Goal: Task Accomplishment & Management: Complete application form

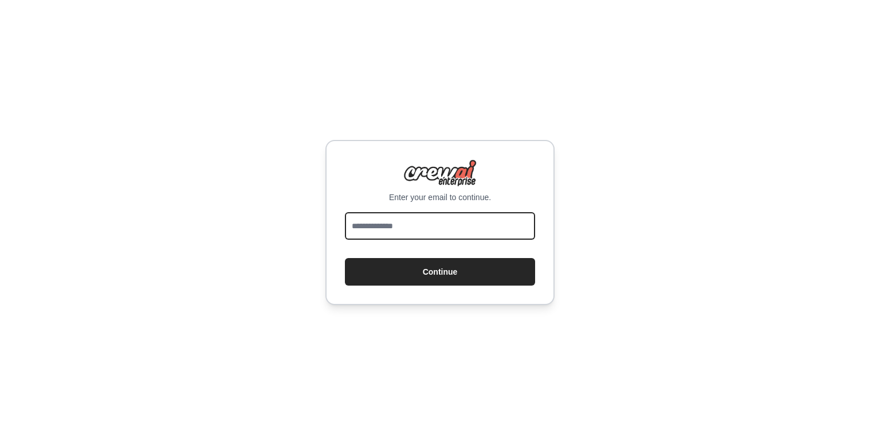
click at [390, 223] on input "email" at bounding box center [440, 226] width 190 height 28
type input "**********"
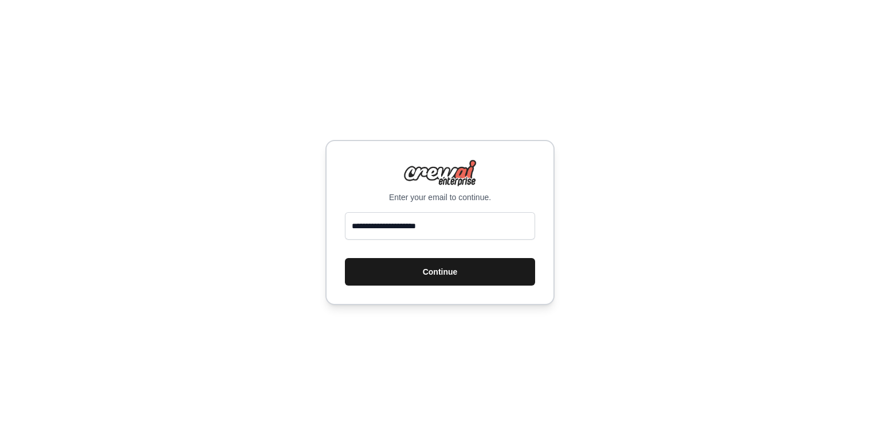
click at [422, 260] on button "Continue" at bounding box center [440, 272] width 190 height 28
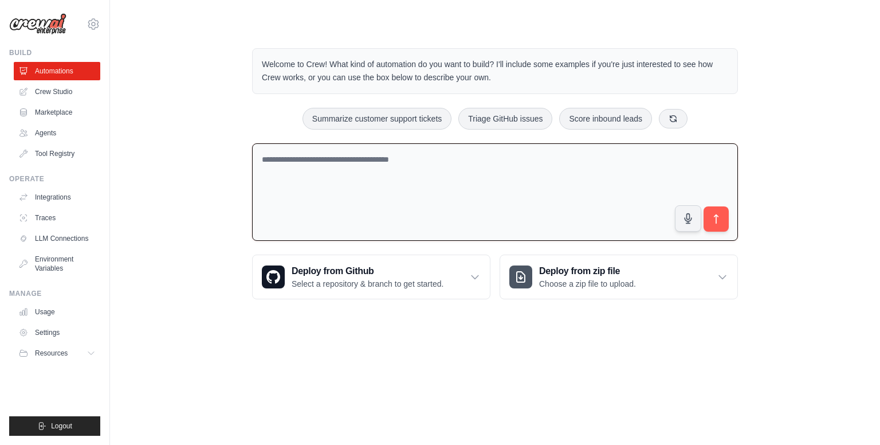
click at [410, 164] on textarea at bounding box center [495, 192] width 486 height 98
click at [402, 163] on textarea at bounding box center [495, 192] width 486 height 98
click at [342, 161] on textarea at bounding box center [495, 192] width 486 height 98
click at [65, 134] on link "Agents" at bounding box center [58, 133] width 87 height 18
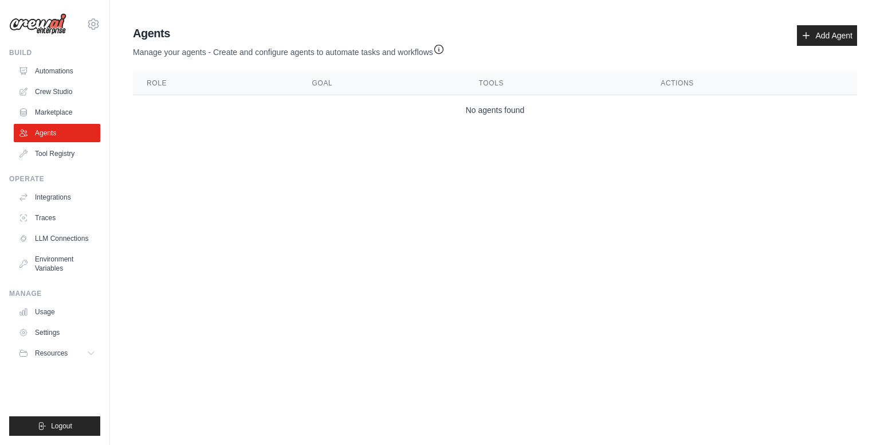
click at [403, 97] on td "No agents found" at bounding box center [495, 110] width 724 height 30
drag, startPoint x: 354, startPoint y: 89, endPoint x: 327, endPoint y: 87, distance: 27.0
click at [353, 89] on th "Goal" at bounding box center [382, 83] width 167 height 23
click at [326, 87] on th "Goal" at bounding box center [382, 83] width 167 height 23
click at [511, 118] on td "No agents found" at bounding box center [495, 110] width 724 height 30
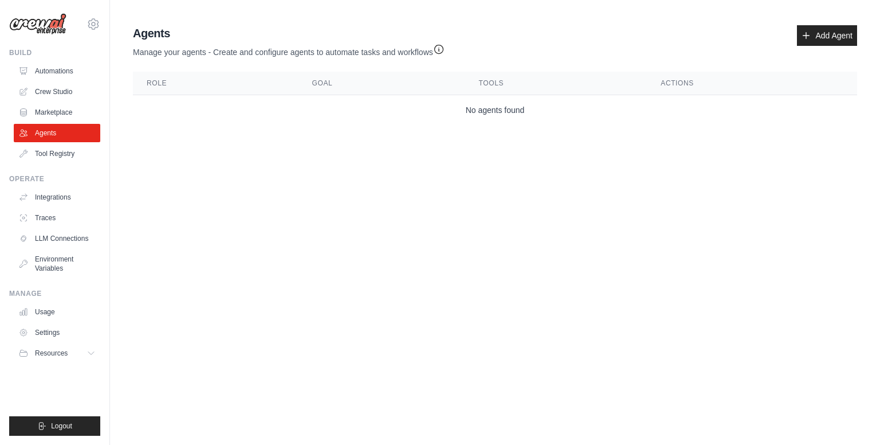
click at [193, 87] on th "Role" at bounding box center [216, 83] width 166 height 23
click at [847, 36] on link "Add Agent" at bounding box center [827, 35] width 60 height 21
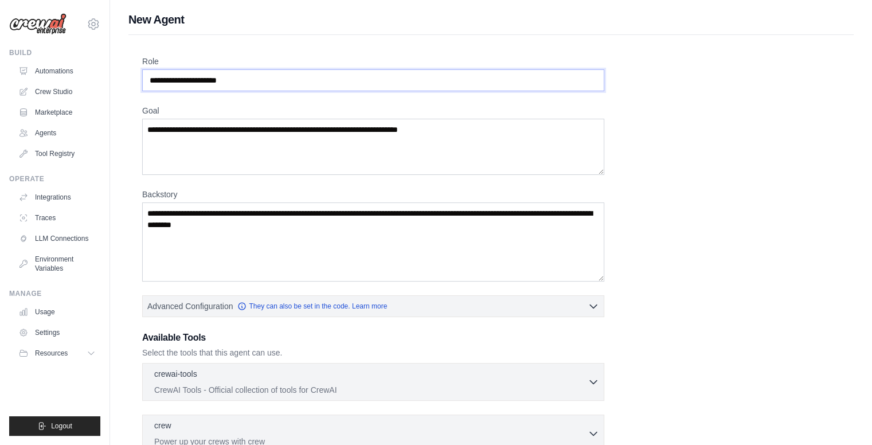
click at [476, 72] on input "Role" at bounding box center [373, 80] width 462 height 22
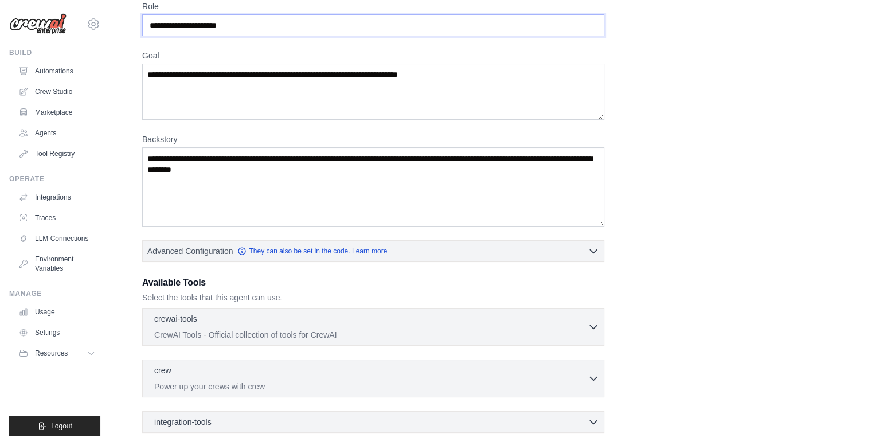
scroll to position [57, 0]
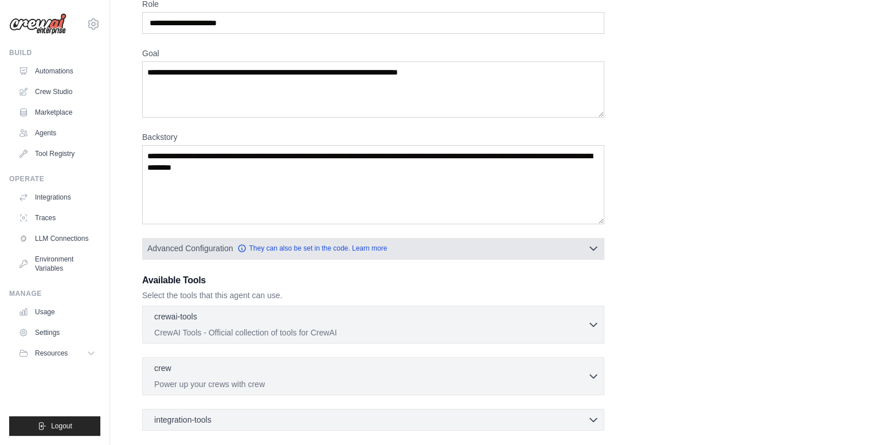
click at [461, 238] on button "Advanced Configuration They can also be set in the code. Learn more" at bounding box center [373, 248] width 461 height 21
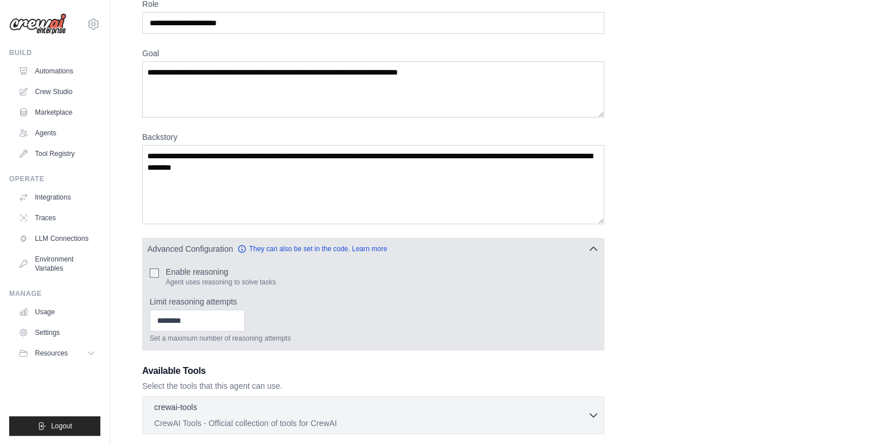
click at [207, 261] on div "Enable reasoning Agent uses reasoning to solve tasks Limit reasoning attempts S…" at bounding box center [373, 304] width 461 height 91
click at [190, 269] on label "Enable reasoning" at bounding box center [221, 271] width 110 height 11
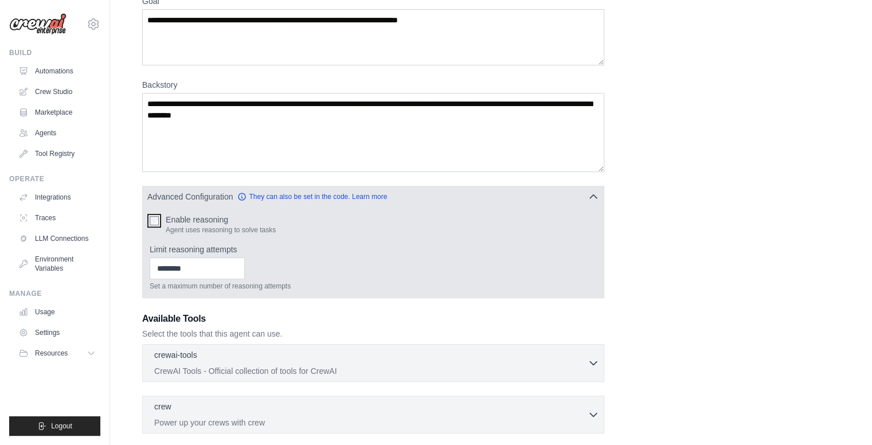
scroll to position [115, 0]
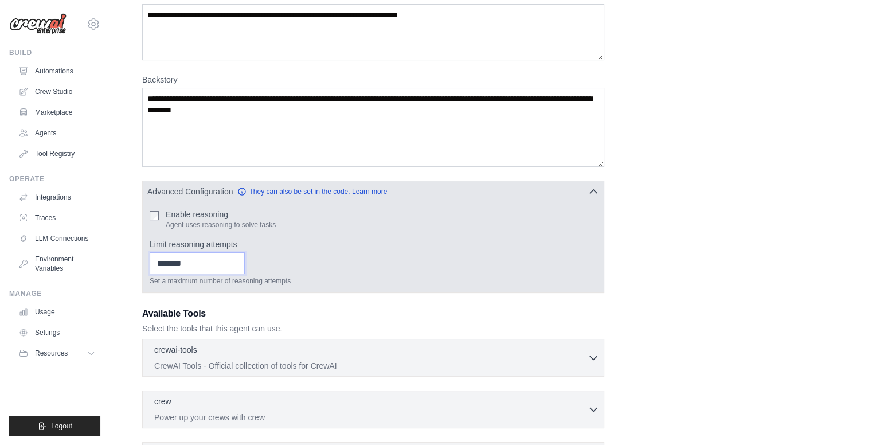
click at [210, 261] on input "Limit reasoning attempts" at bounding box center [197, 263] width 95 height 22
click at [241, 244] on label "Limit reasoning attempts" at bounding box center [373, 243] width 447 height 11
click at [241, 252] on input "Limit reasoning attempts" at bounding box center [197, 263] width 95 height 22
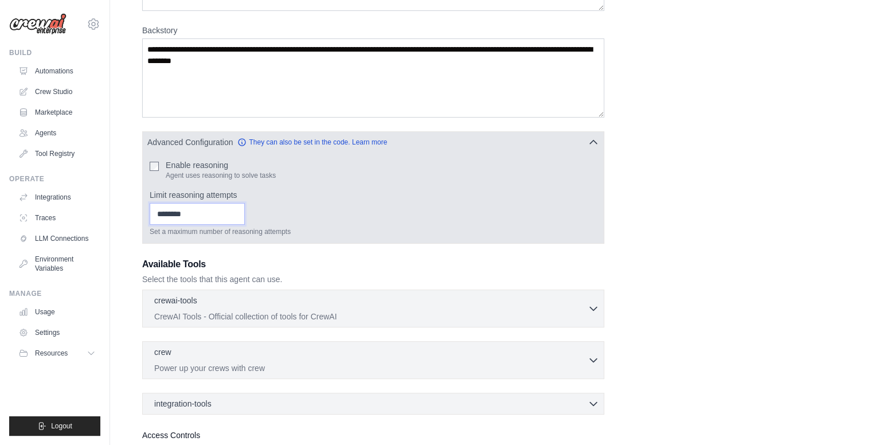
scroll to position [172, 0]
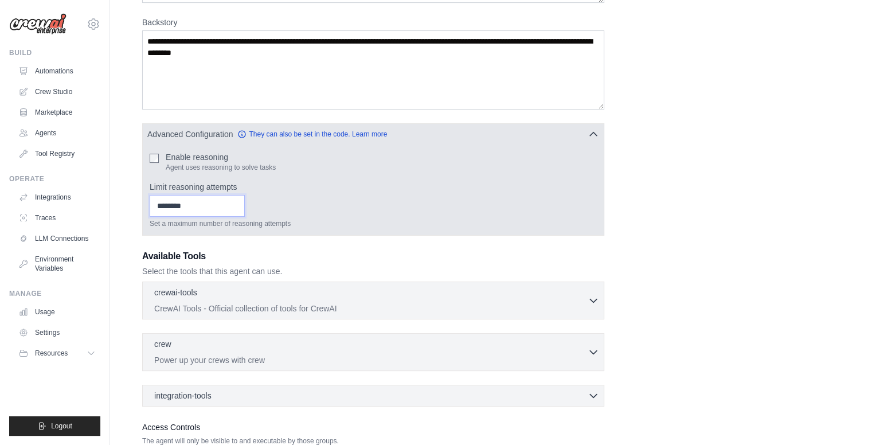
click at [213, 206] on input "Limit reasoning attempts" at bounding box center [197, 206] width 95 height 22
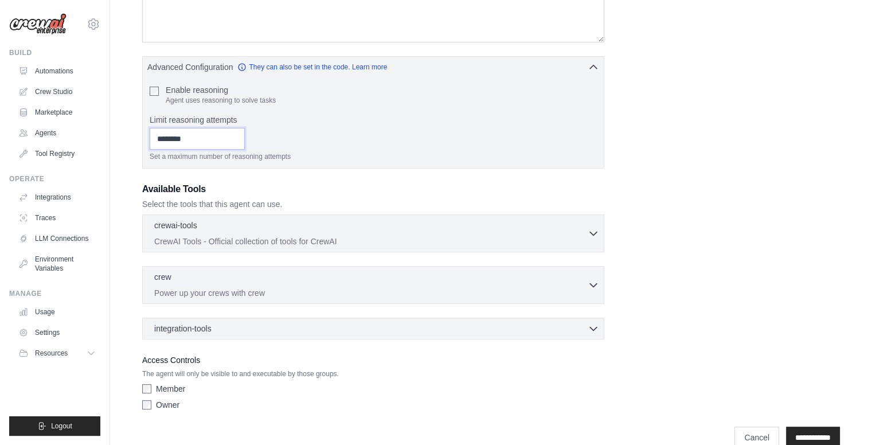
scroll to position [258, 0]
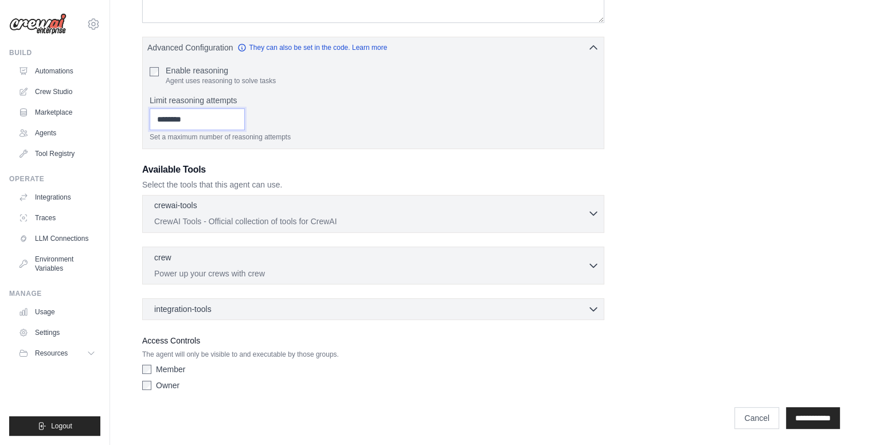
type input "*"
drag, startPoint x: 235, startPoint y: 216, endPoint x: 194, endPoint y: 177, distance: 56.7
click at [234, 216] on p "CrewAI Tools - Official collection of tools for CrewAI" at bounding box center [370, 221] width 433 height 11
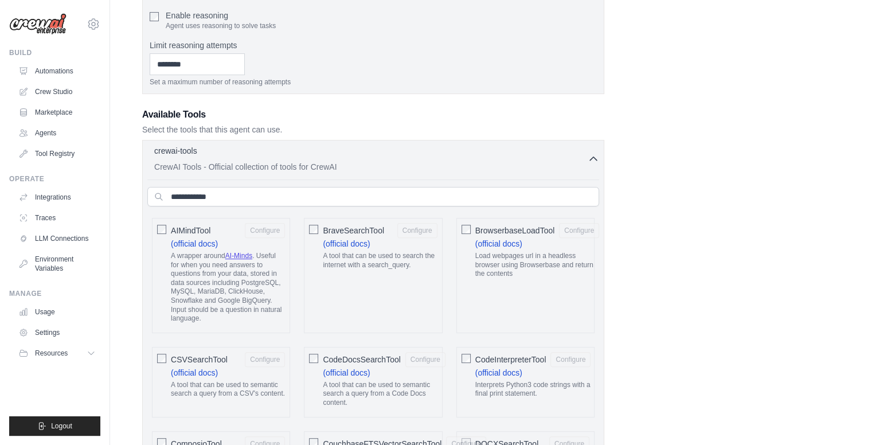
scroll to position [316, 0]
click at [374, 228] on span "BraveSearchTool" at bounding box center [353, 227] width 61 height 11
click at [550, 241] on label "BrowserbaseLoadTool Configure (official docs) Load webpages url in a headless b…" at bounding box center [537, 251] width 124 height 60
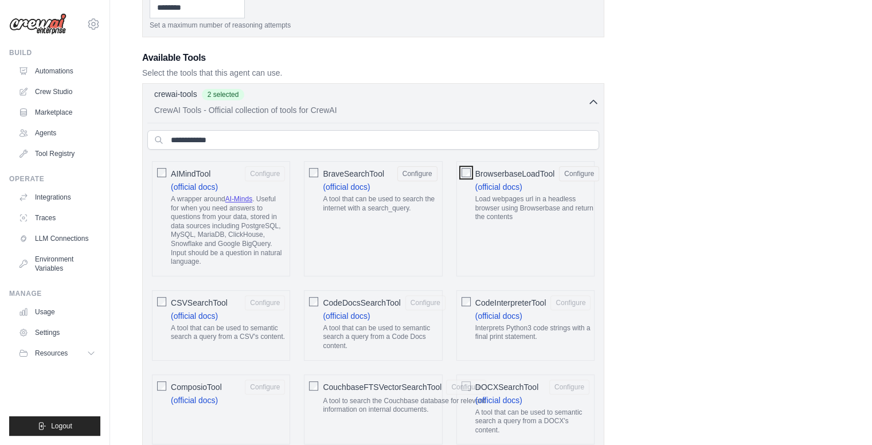
scroll to position [373, 0]
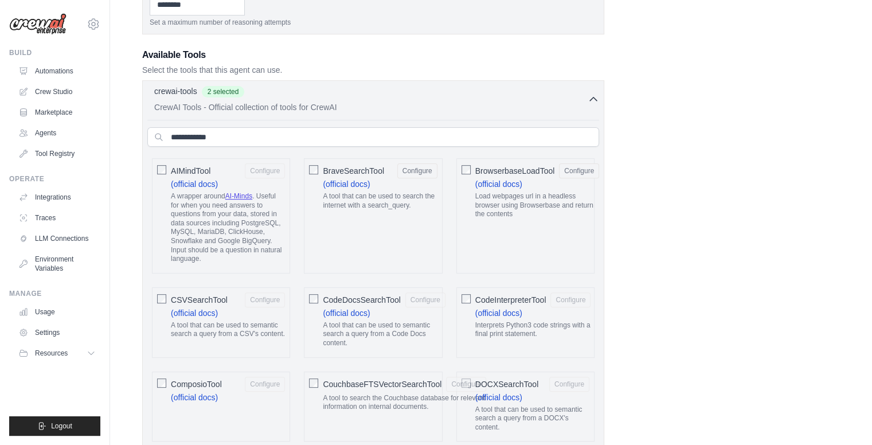
click at [387, 300] on span "CodeDocsSearchTool" at bounding box center [361, 299] width 77 height 11
click at [222, 294] on span "CSVSearchTool" at bounding box center [199, 299] width 57 height 11
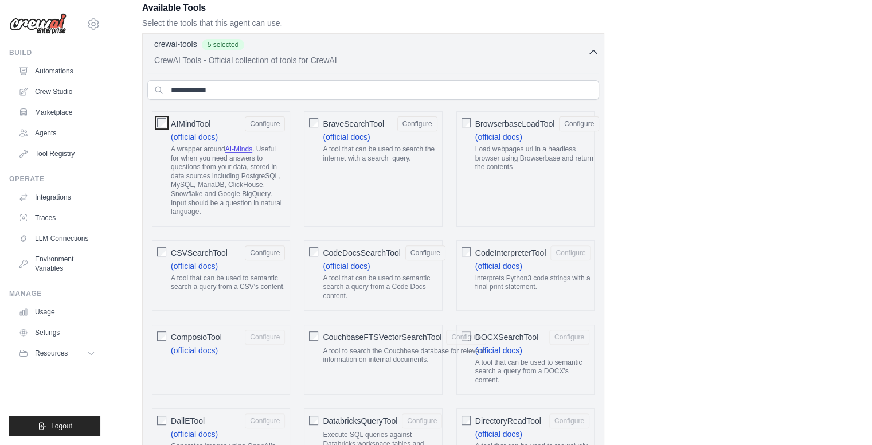
scroll to position [488, 0]
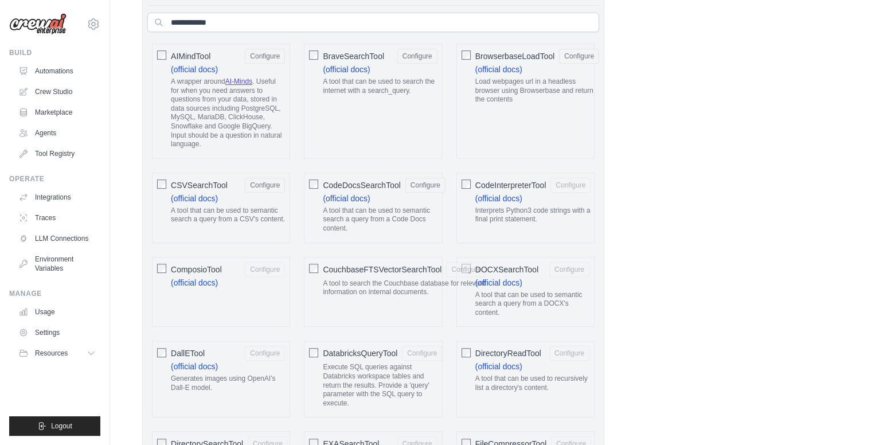
click at [219, 280] on label "ComposioTool Configure (official docs)" at bounding box center [228, 275] width 114 height 26
click at [334, 264] on span "CouchbaseFTSVectorSearchTool" at bounding box center [382, 269] width 119 height 11
click at [513, 265] on span "DOCXSearchTool" at bounding box center [507, 269] width 64 height 11
click at [486, 347] on span "DirectoryReadTool" at bounding box center [508, 352] width 66 height 11
click at [378, 354] on span "DatabricksQueryTool" at bounding box center [360, 352] width 75 height 11
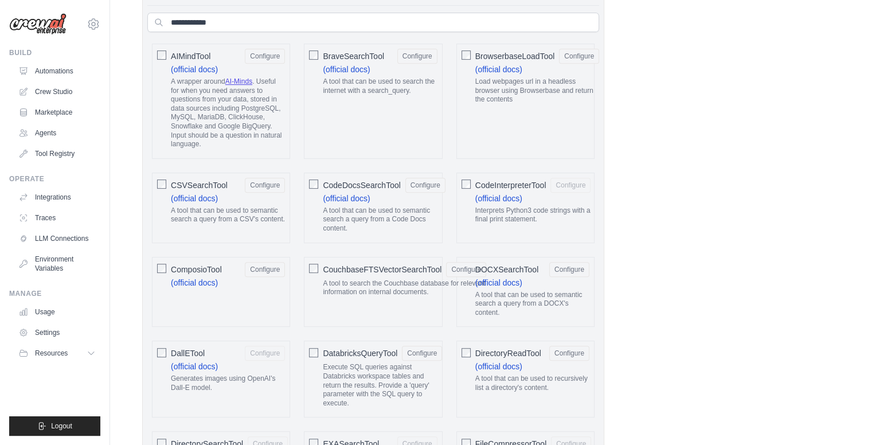
click at [185, 347] on span "DallETool" at bounding box center [188, 352] width 34 height 11
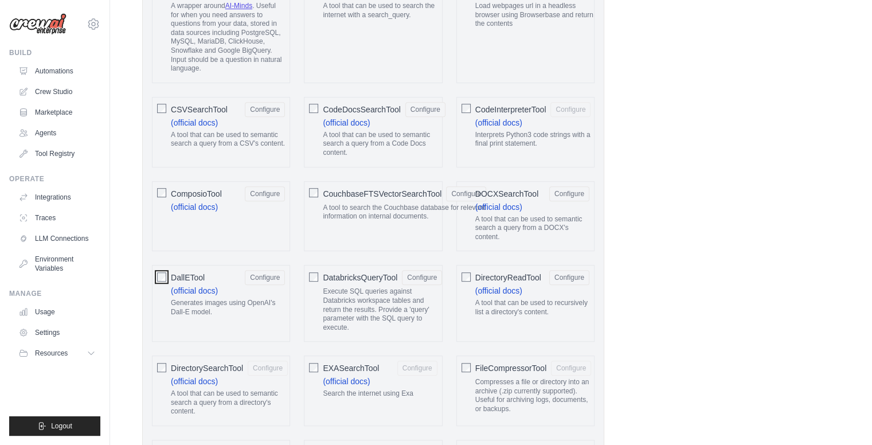
scroll to position [602, 0]
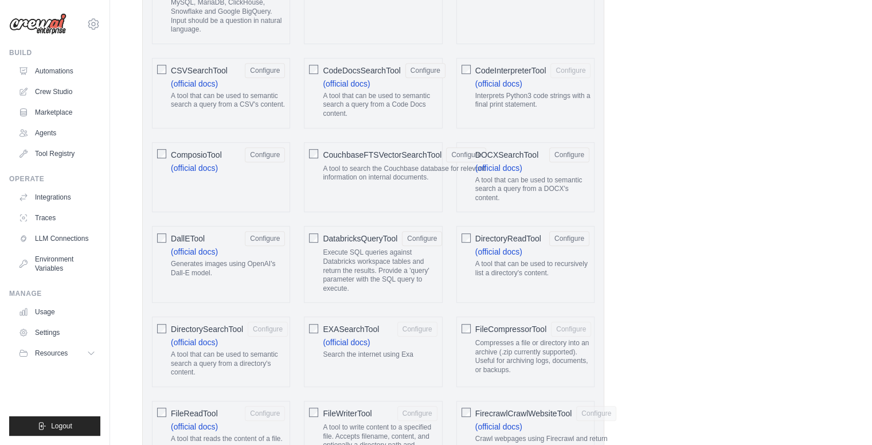
click at [228, 328] on span "DirectorySearchTool" at bounding box center [207, 328] width 72 height 11
click at [376, 340] on label "EXASearchTool Configure (official docs) Search the internet using Exa" at bounding box center [380, 343] width 114 height 42
click at [471, 316] on div "FileCompressorTool Configure Compresses a file or directory into an archive (.z…" at bounding box center [525, 351] width 138 height 70
click at [483, 327] on span "FileCompressorTool" at bounding box center [510, 328] width 71 height 11
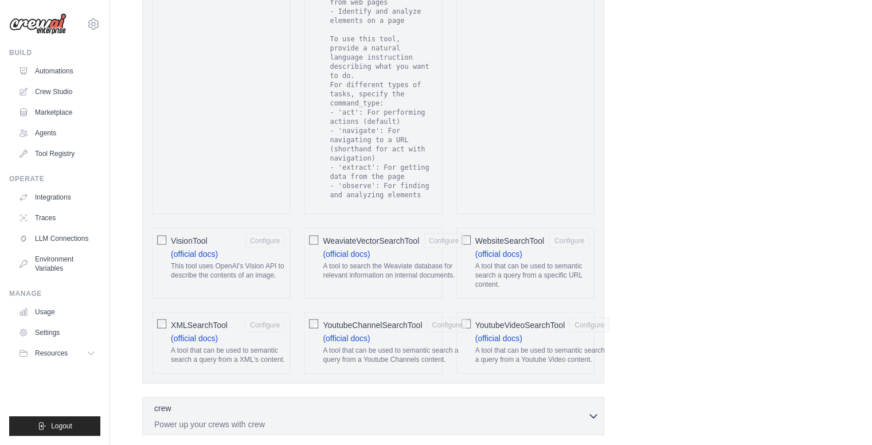
scroll to position [2404, 0]
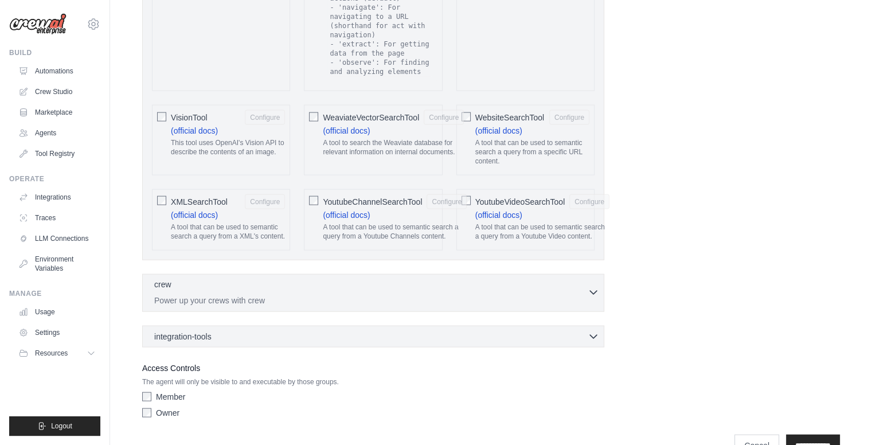
click at [415, 295] on p "Power up your crews with crew" at bounding box center [370, 300] width 433 height 11
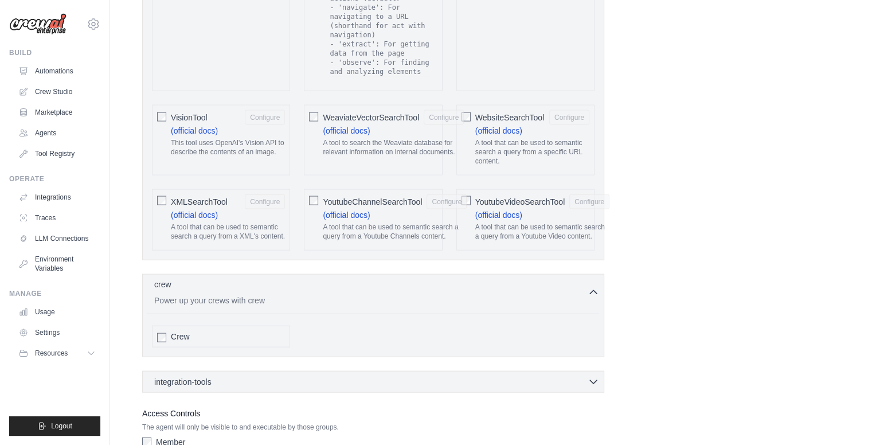
click at [415, 295] on p "Power up your crews with crew" at bounding box center [370, 300] width 433 height 11
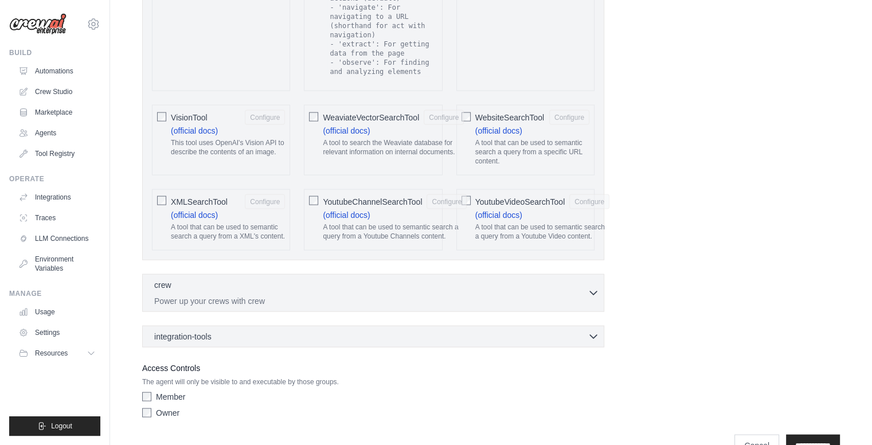
click at [382, 326] on div "integration-tools 0 selected Box Save files to Box Gmail" at bounding box center [373, 337] width 462 height 22
click at [391, 326] on div "integration-tools 0 selected Box Save files to Box Gmail" at bounding box center [373, 337] width 462 height 22
click at [380, 330] on div "integration-tools 0 selected" at bounding box center [376, 335] width 445 height 11
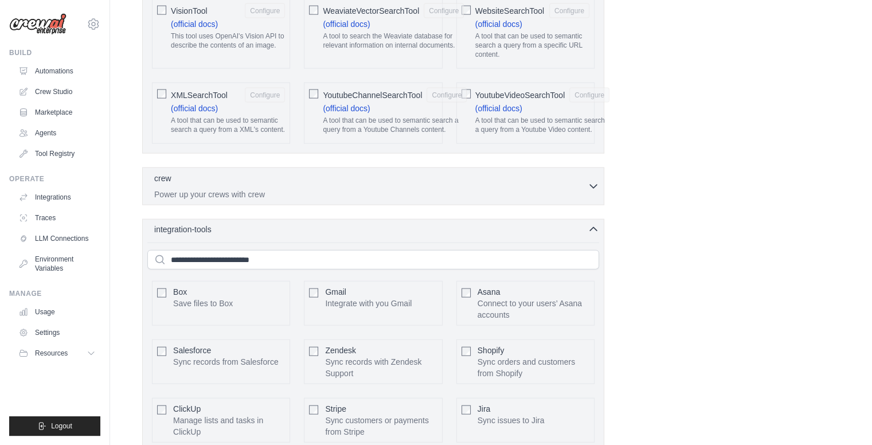
scroll to position [2518, 0]
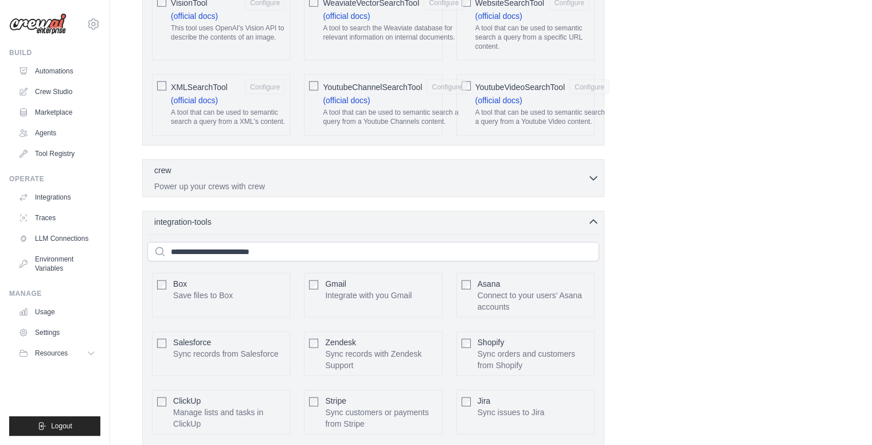
click at [371, 234] on div "Box Save files to Box Gmail Asana Salesforce Jira" at bounding box center [373, 400] width 452 height 333
click at [371, 211] on div "integration-tools 0 selected Box Save files to Box Gmail" at bounding box center [373, 392] width 462 height 362
click at [593, 215] on icon "button" at bounding box center [592, 220] width 11 height 11
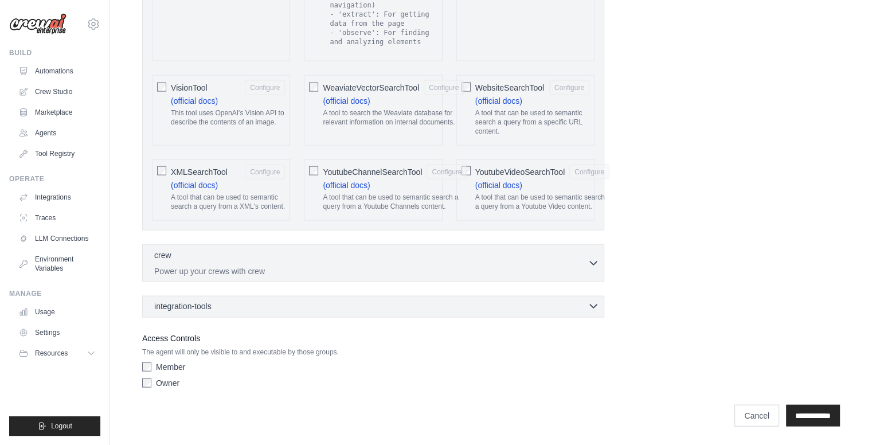
scroll to position [2404, 0]
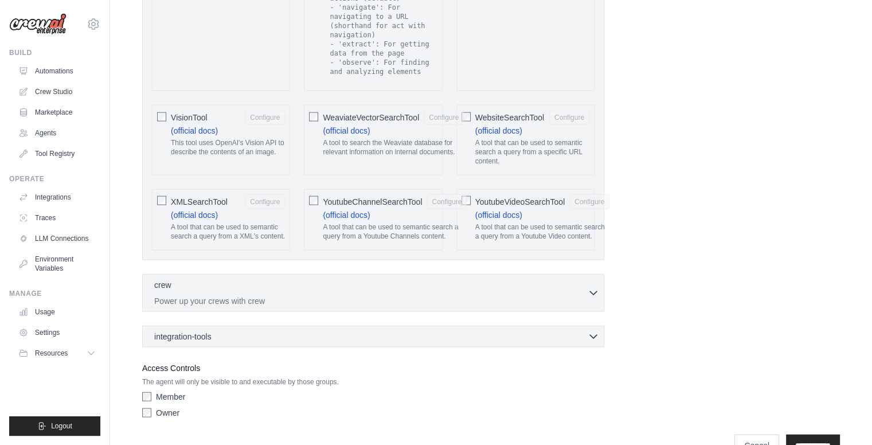
click at [159, 407] on label "Owner" at bounding box center [167, 412] width 23 height 11
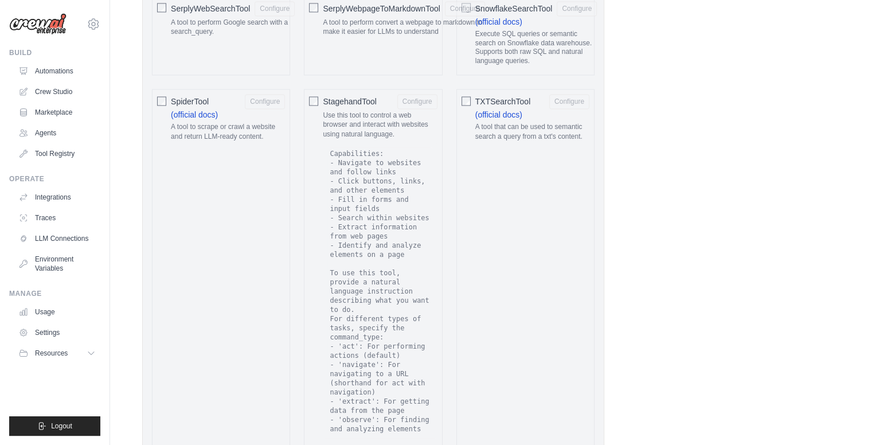
scroll to position [2002, 0]
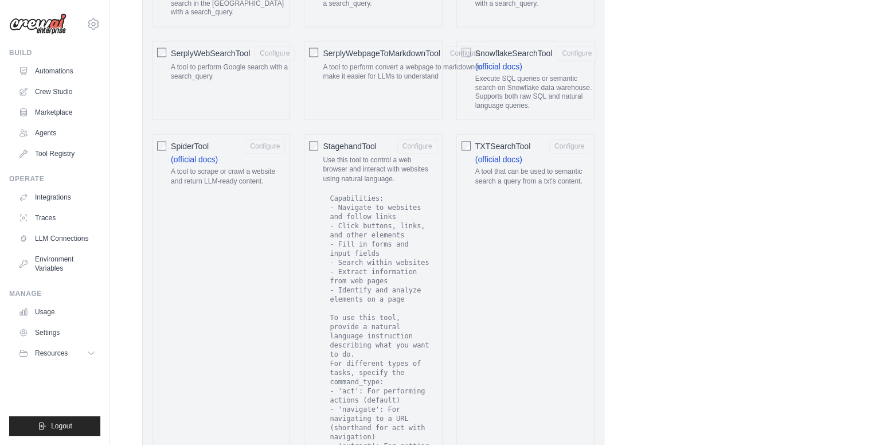
click at [207, 140] on span "SpiderTool" at bounding box center [190, 145] width 38 height 11
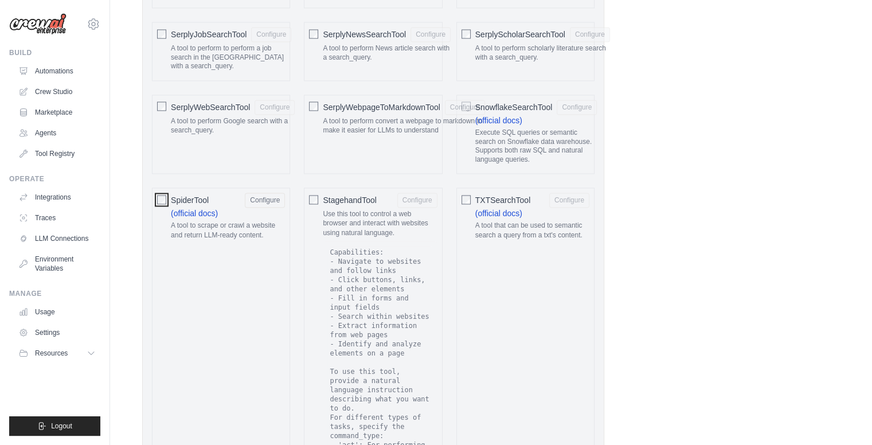
scroll to position [1945, 0]
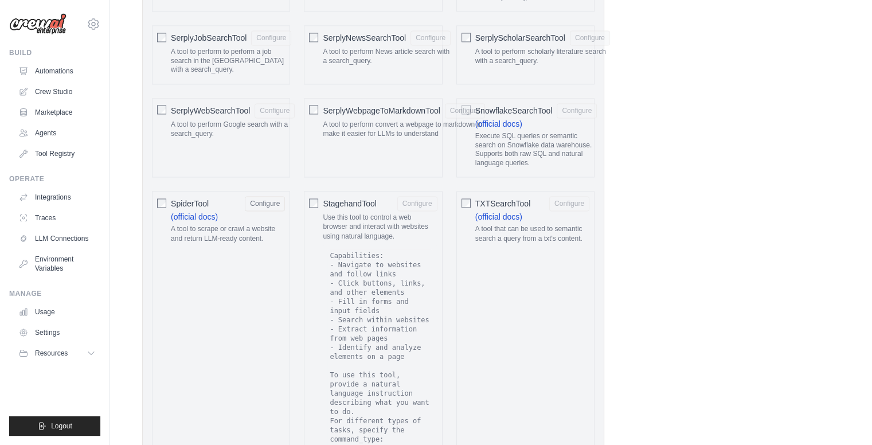
click at [522, 105] on span "SnowflakeSearchTool" at bounding box center [513, 110] width 77 height 11
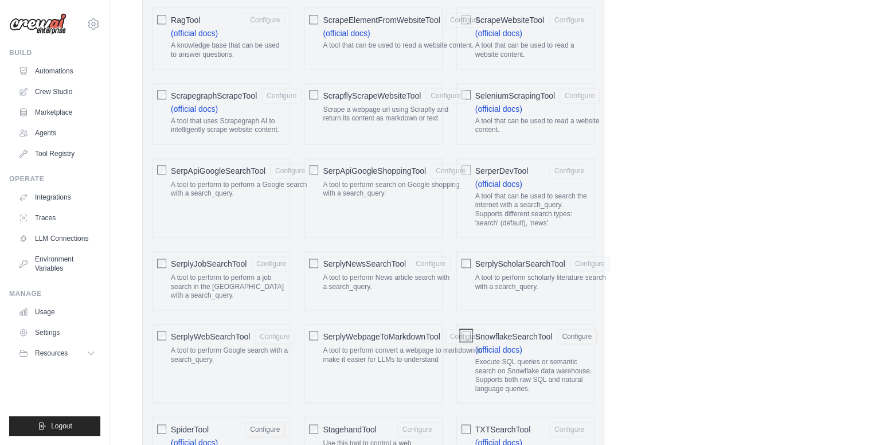
scroll to position [1716, 0]
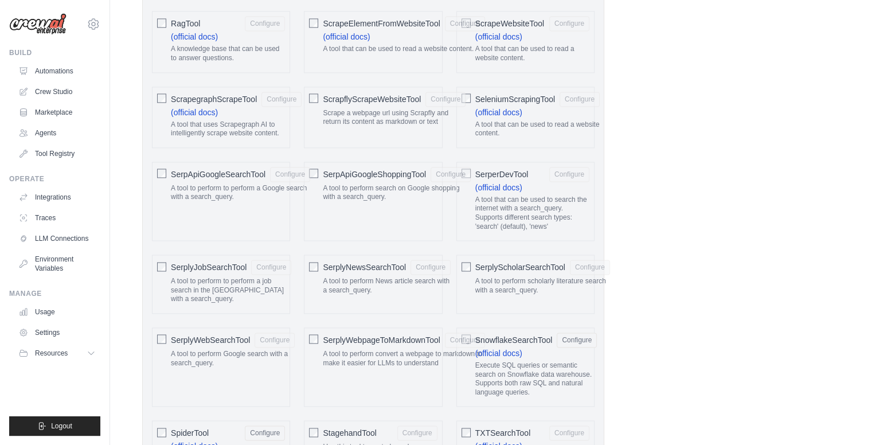
click at [193, 169] on span "SerpApiGoogleSearchTool" at bounding box center [218, 173] width 95 height 11
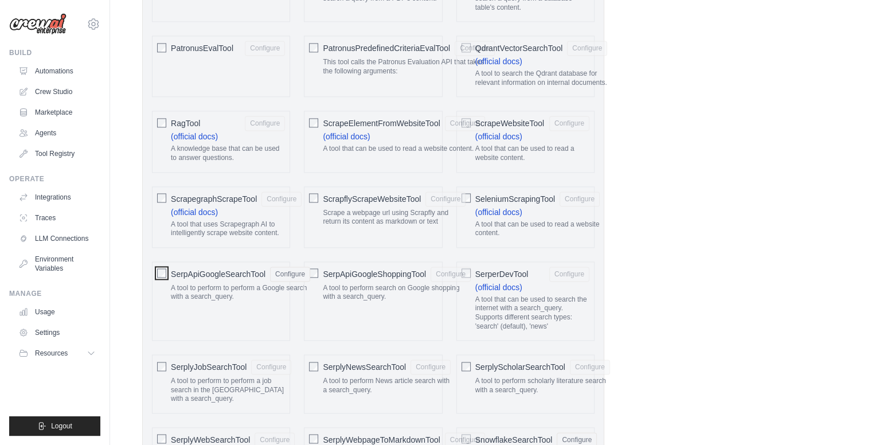
scroll to position [1601, 0]
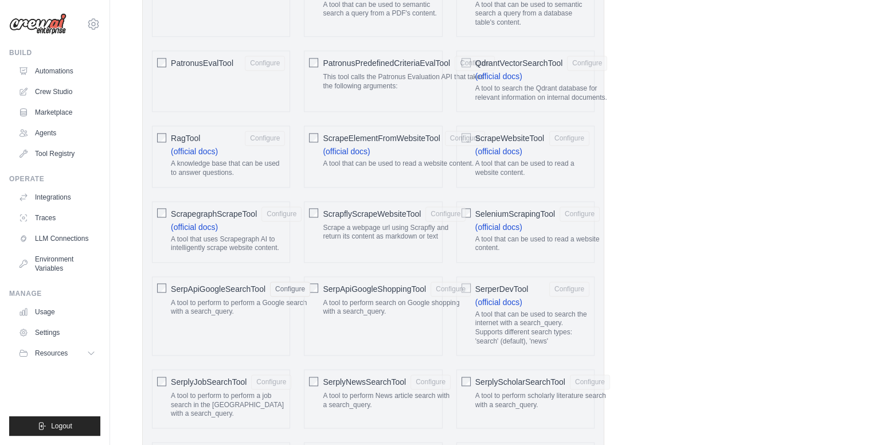
click at [203, 131] on div "RagTool Configure" at bounding box center [228, 138] width 114 height 15
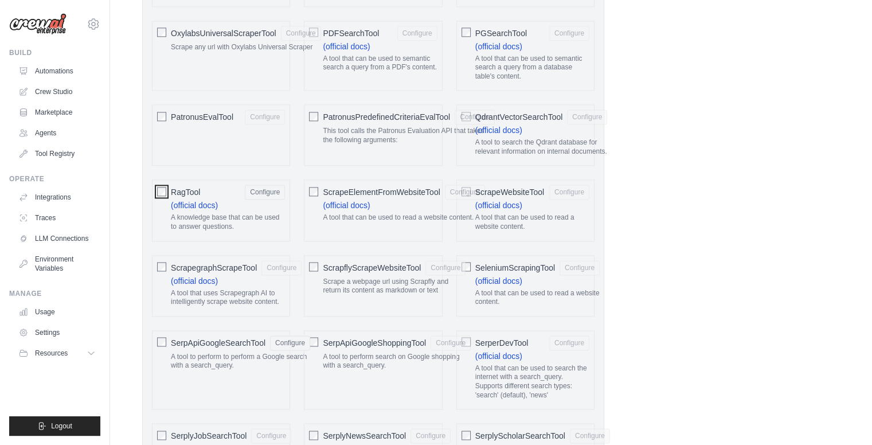
scroll to position [1544, 0]
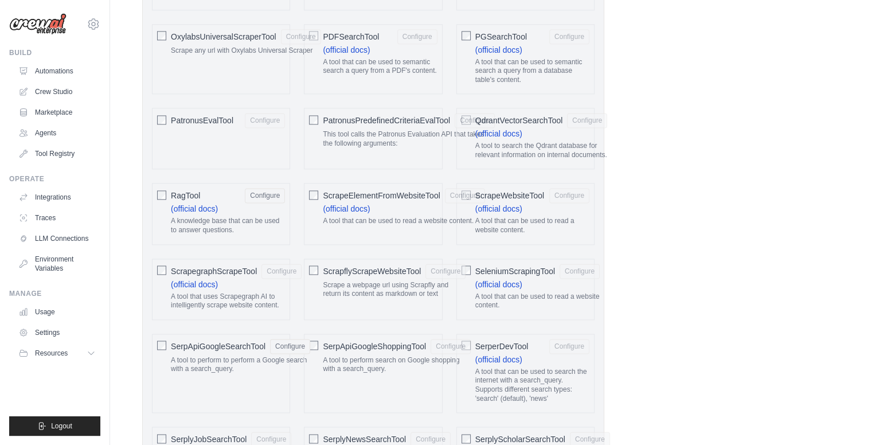
click at [487, 183] on div "ScrapeWebsiteTool Configure (official docs) A tool that can be used to read a w…" at bounding box center [525, 213] width 138 height 61
click at [479, 188] on div "ScrapeWebsiteTool Configure" at bounding box center [532, 195] width 114 height 15
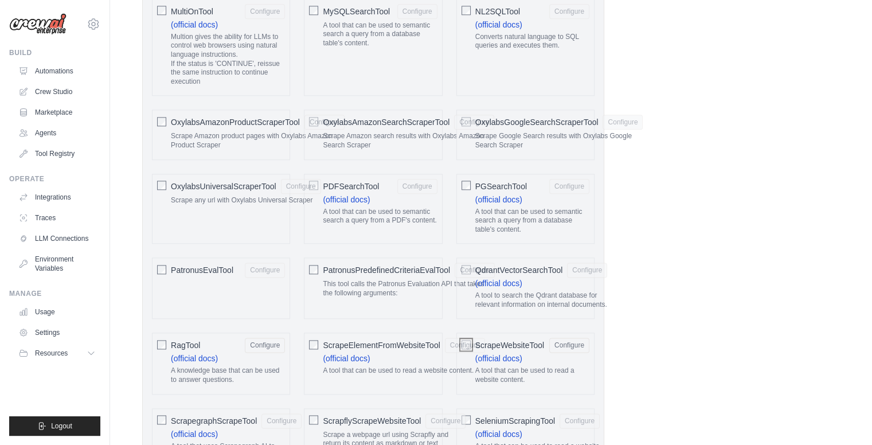
scroll to position [1372, 0]
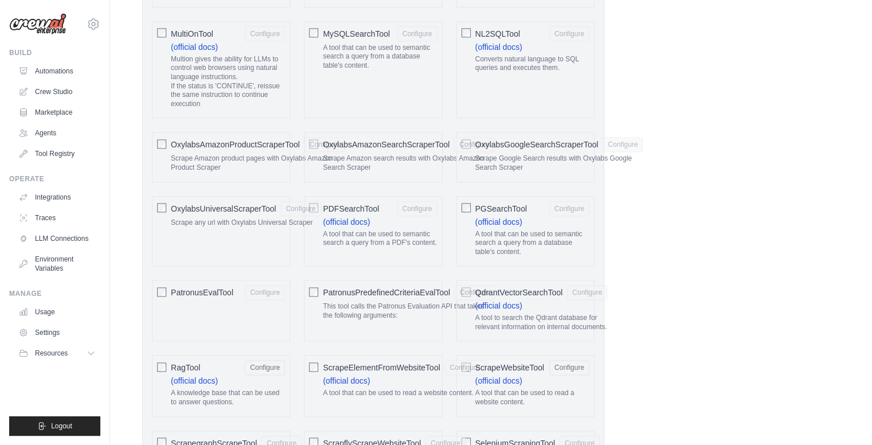
click at [356, 203] on span "PDFSearchTool" at bounding box center [351, 208] width 56 height 11
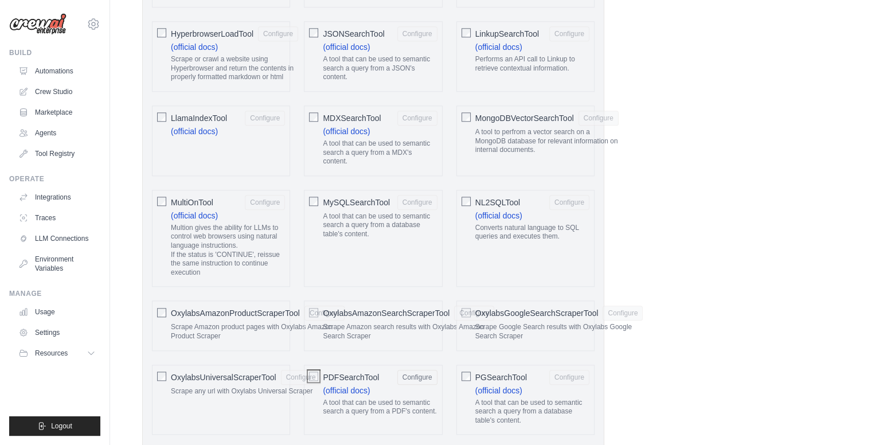
scroll to position [1200, 0]
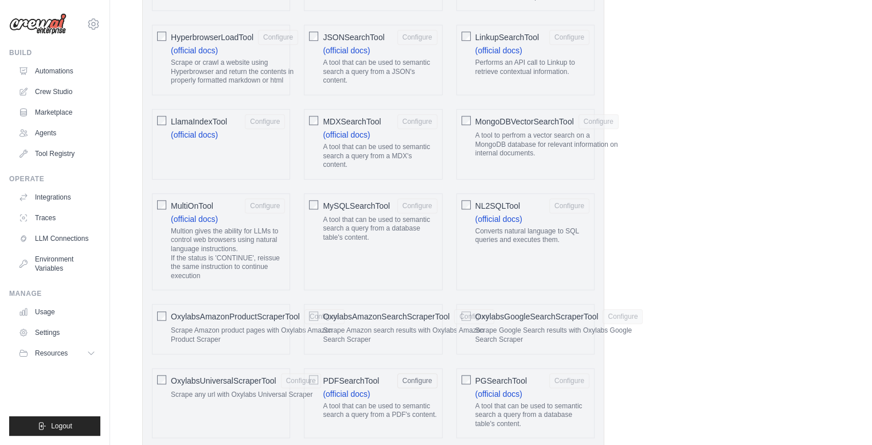
click at [215, 116] on span "LlamaIndexTool" at bounding box center [199, 121] width 56 height 11
click at [554, 123] on label "MongoDBVectorSearchTool Configure A tool to perfrom a vector search on a MongoD…" at bounding box center [546, 138] width 143 height 49
click at [379, 34] on span "JSONSearchTool" at bounding box center [353, 37] width 61 height 11
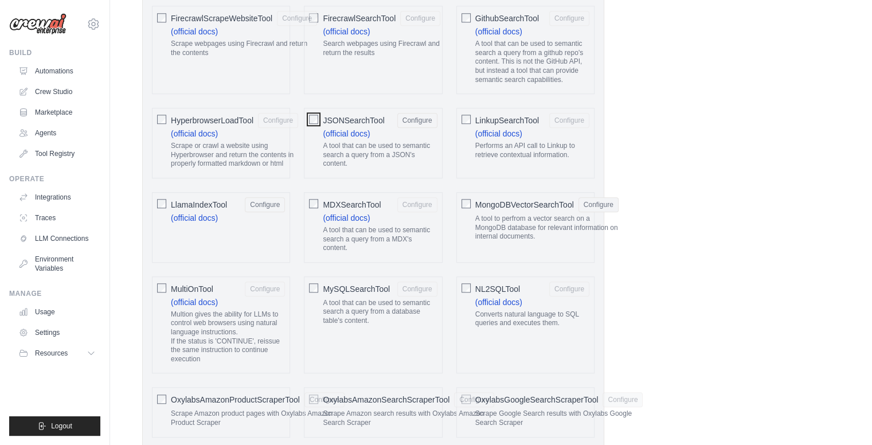
scroll to position [1028, 0]
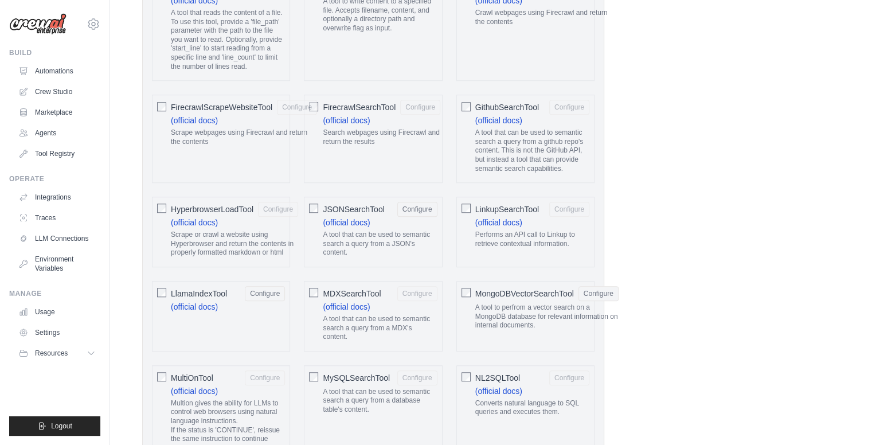
click at [528, 107] on span "GithubSearchTool" at bounding box center [507, 106] width 64 height 11
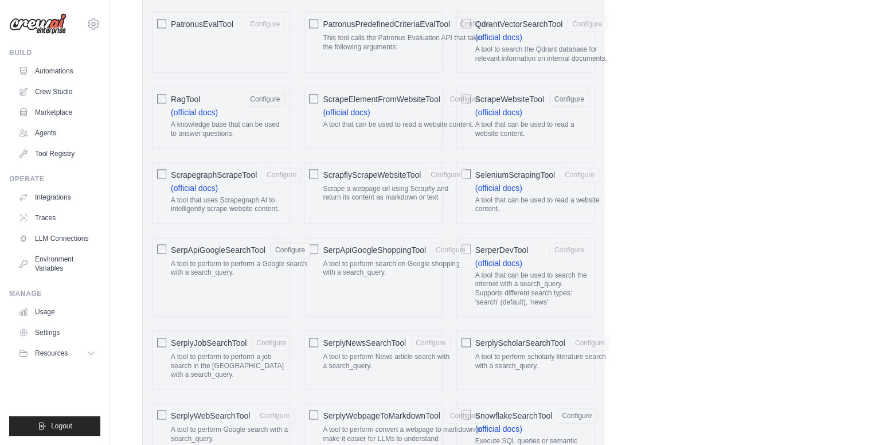
scroll to position [2404, 0]
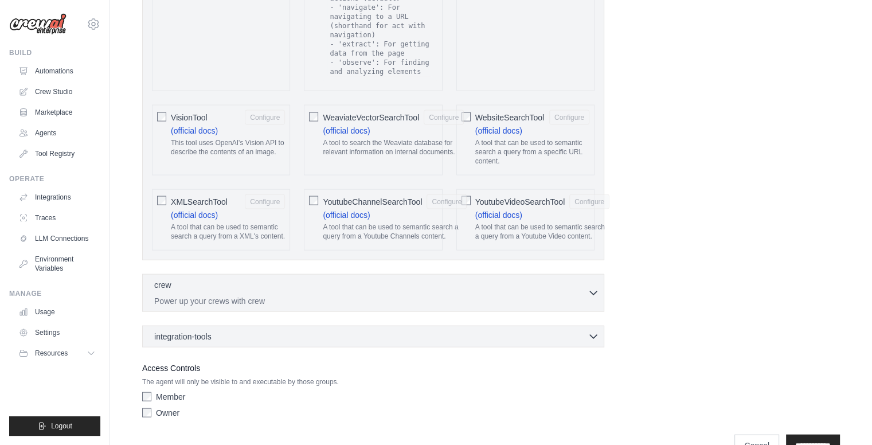
drag, startPoint x: 798, startPoint y: 377, endPoint x: 796, endPoint y: 399, distance: 22.5
click at [799, 434] on input "**********" at bounding box center [813, 445] width 54 height 22
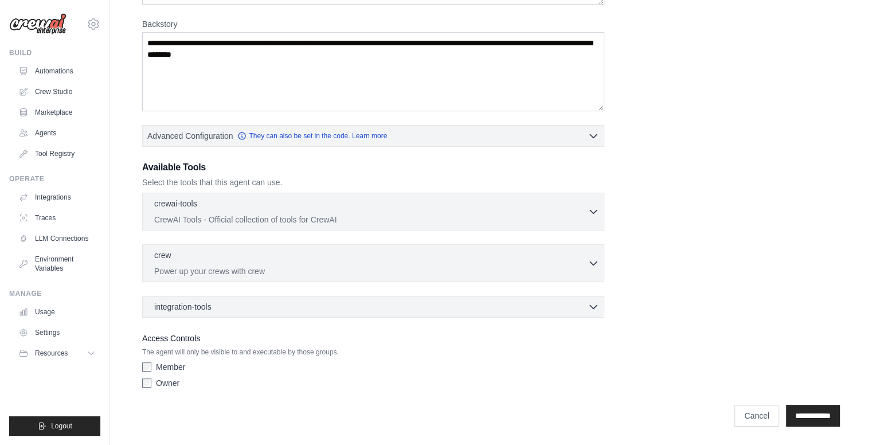
scroll to position [0, 0]
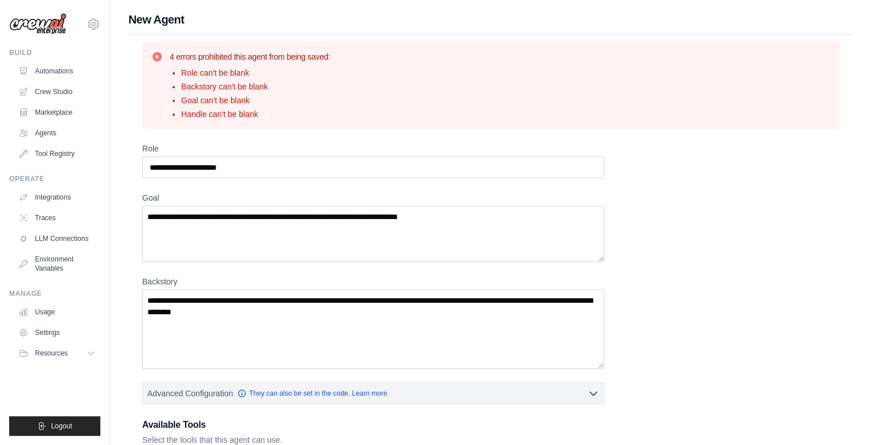
click at [228, 179] on div "Role Goal Backstory Advanced Configuration They can also be set in the code. Le…" at bounding box center [490, 397] width 697 height 508
click at [227, 168] on input "Role" at bounding box center [373, 167] width 462 height 22
type input "**********"
click at [215, 217] on textarea "Goal" at bounding box center [373, 234] width 462 height 56
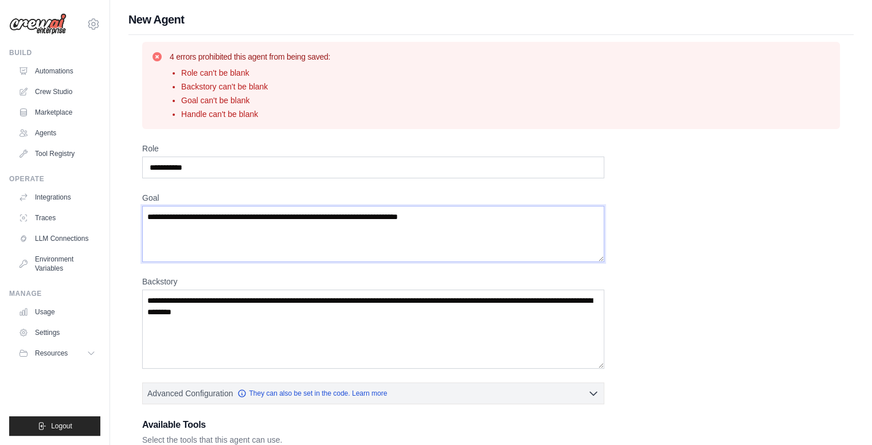
click at [215, 217] on textarea "Goal" at bounding box center [373, 234] width 462 height 56
type textarea "**********"
click at [209, 320] on textarea "Backstory" at bounding box center [373, 328] width 462 height 79
click at [246, 75] on li "Role can't be blank" at bounding box center [255, 72] width 149 height 11
click at [236, 88] on li "Backstory can't be blank" at bounding box center [255, 86] width 149 height 11
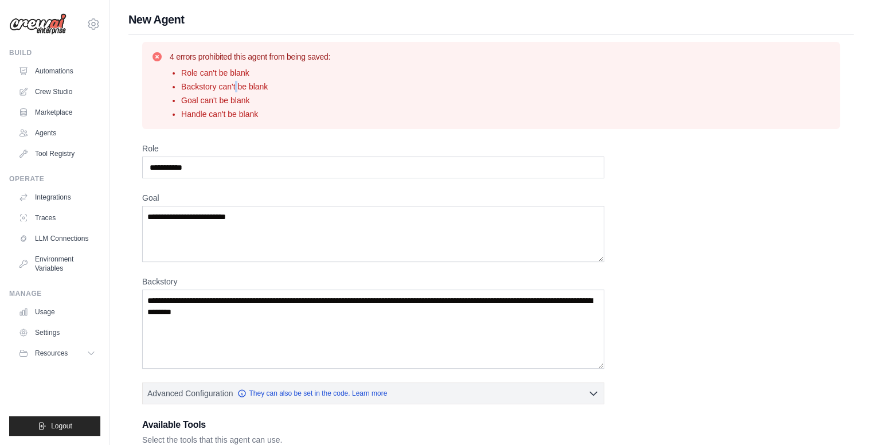
click at [236, 88] on li "Backstory can't be blank" at bounding box center [255, 86] width 149 height 11
click at [259, 122] on div "4 errors prohibited this agent from being saved: Role can't be blank Backstory …" at bounding box center [490, 85] width 697 height 87
drag, startPoint x: 260, startPoint y: 117, endPoint x: 177, endPoint y: 74, distance: 93.6
click at [177, 74] on ul "Role can't be blank Backstory can't be blank Goal can't be blank Handle can't b…" at bounding box center [250, 93] width 160 height 53
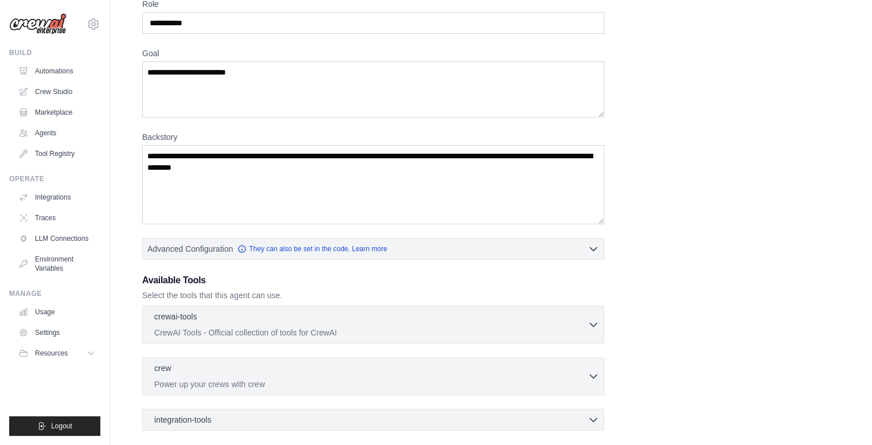
scroll to position [172, 0]
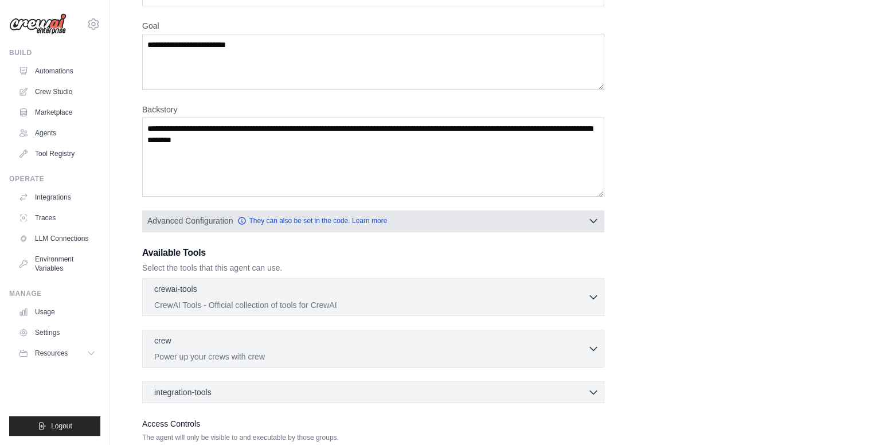
click at [484, 219] on button "Advanced Configuration They can also be set in the code. Learn more" at bounding box center [373, 220] width 461 height 21
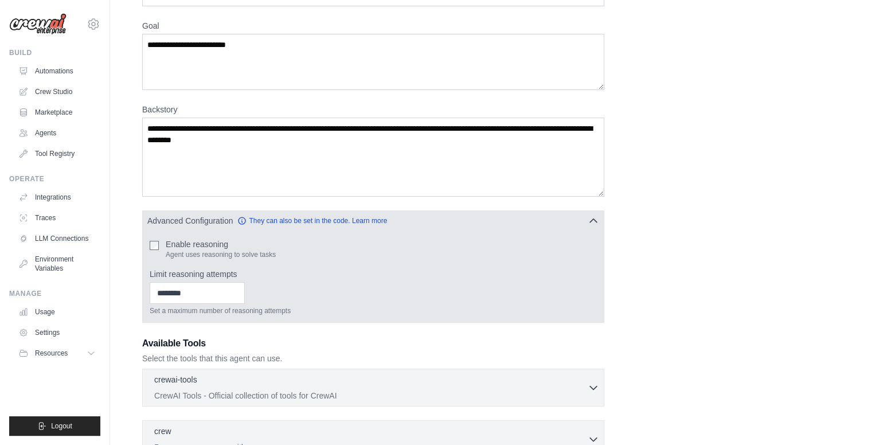
click at [484, 219] on button "Advanced Configuration They can also be set in the code. Learn more" at bounding box center [373, 220] width 461 height 21
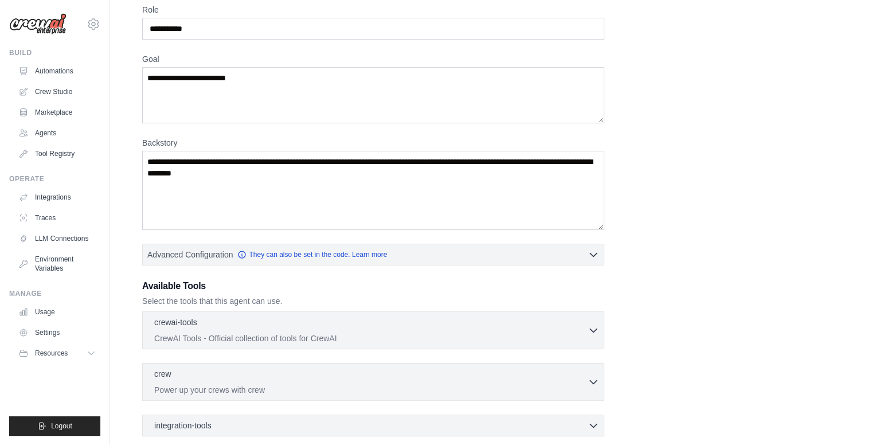
scroll to position [255, 0]
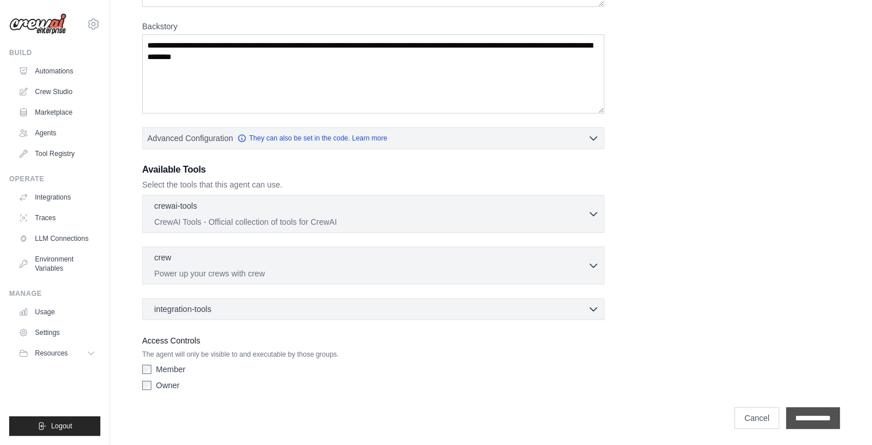
click at [816, 407] on input "**********" at bounding box center [813, 418] width 54 height 22
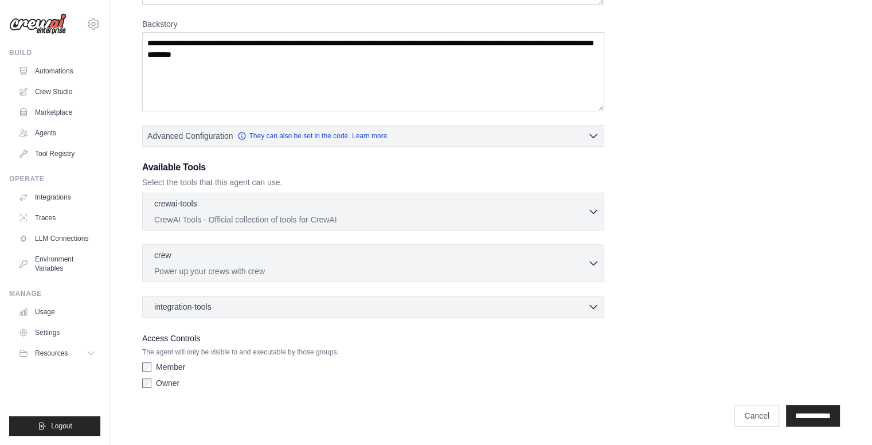
scroll to position [0, 0]
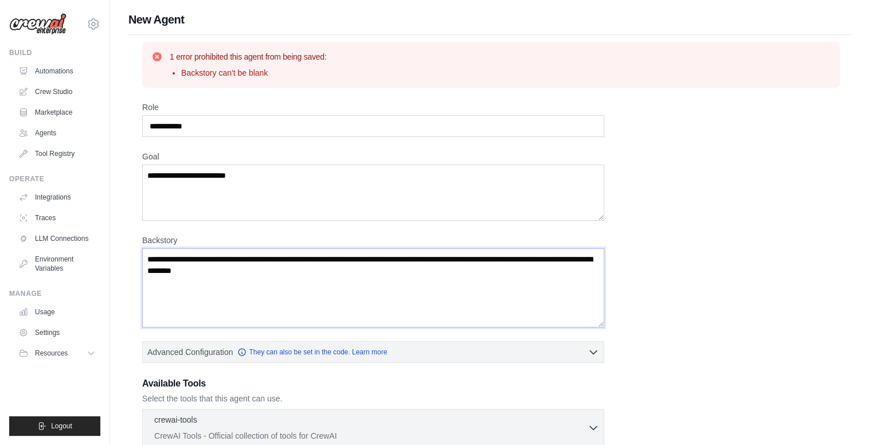
click at [219, 258] on textarea "Backstory" at bounding box center [373, 287] width 462 height 79
click at [167, 124] on input "**********" at bounding box center [373, 126] width 462 height 22
click at [330, 171] on textarea "**********" at bounding box center [373, 192] width 462 height 56
paste textarea "**********"
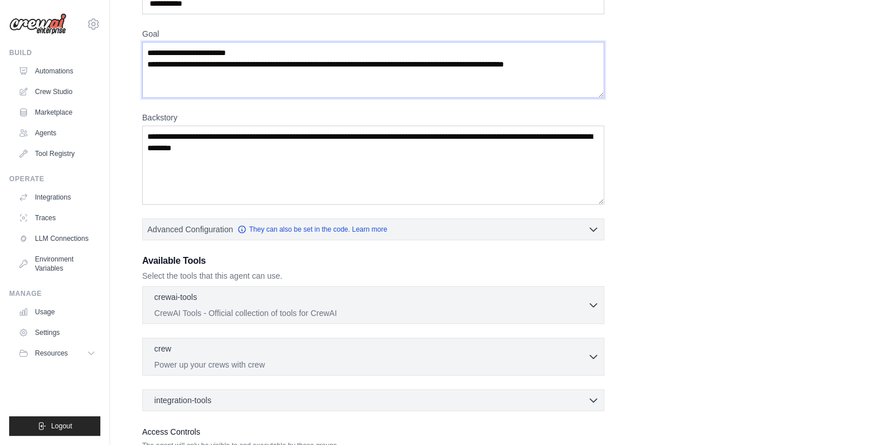
scroll to position [214, 0]
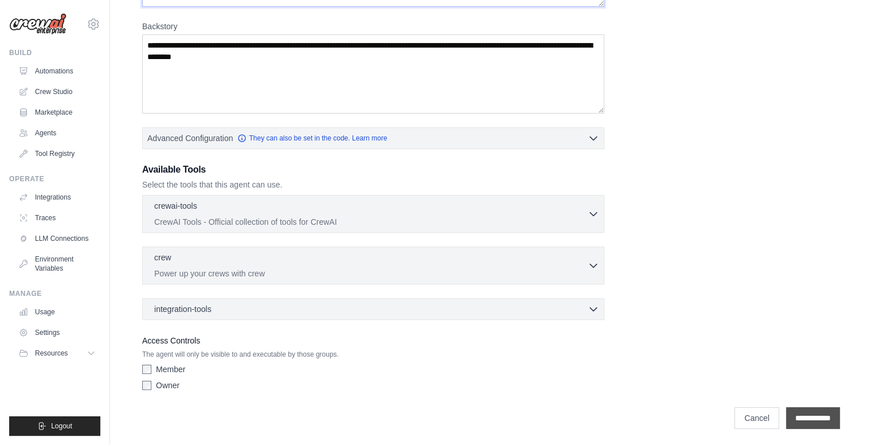
type textarea "**********"
click at [823, 420] on input "**********" at bounding box center [813, 418] width 54 height 22
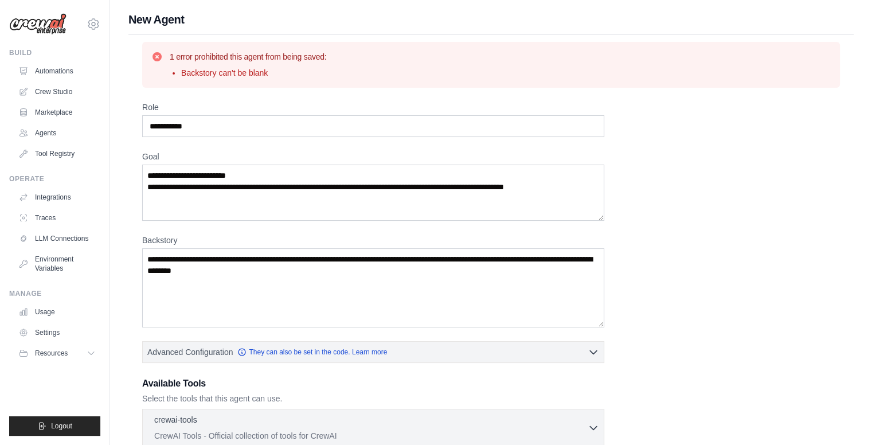
click at [205, 69] on li "Backstory can't be blank" at bounding box center [253, 72] width 145 height 11
click at [204, 69] on li "Backstory can't be blank" at bounding box center [253, 72] width 145 height 11
click at [197, 186] on textarea "**********" at bounding box center [373, 192] width 462 height 56
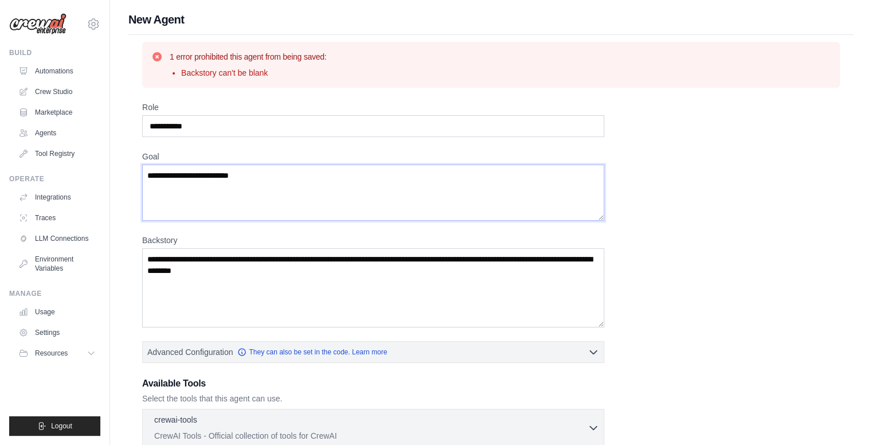
type textarea "**********"
click at [196, 283] on textarea "Backstory" at bounding box center [373, 287] width 462 height 79
paste textarea "**********"
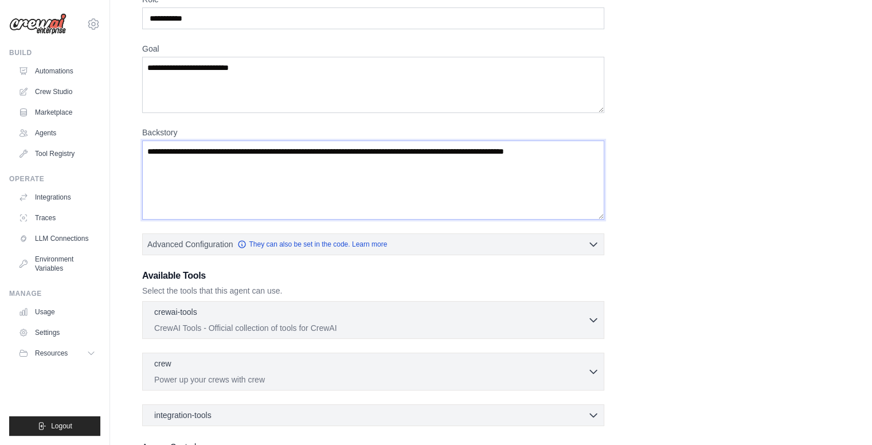
scroll to position [214, 0]
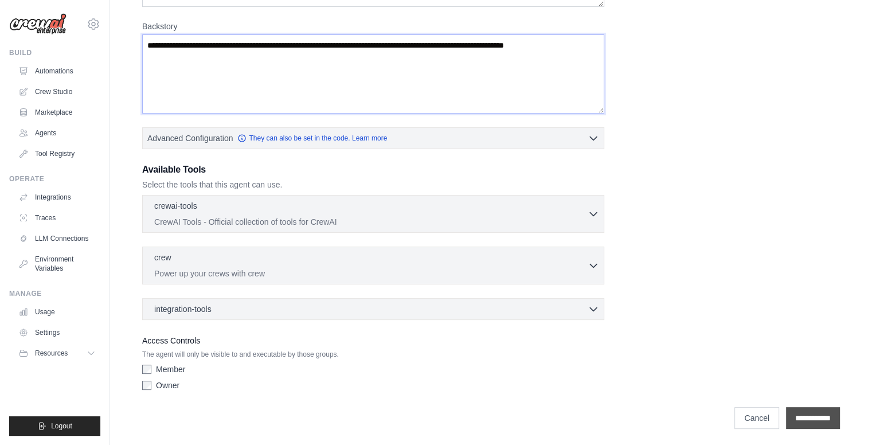
type textarea "**********"
click at [804, 416] on input "**********" at bounding box center [813, 418] width 54 height 22
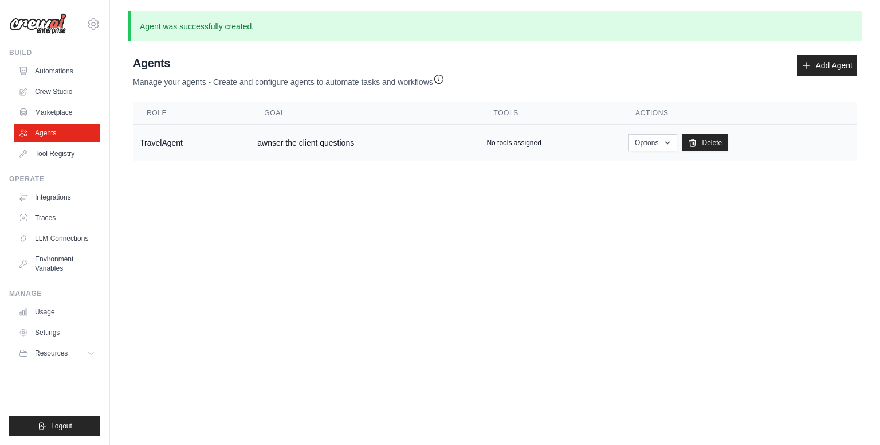
click at [511, 139] on p "No tools assigned" at bounding box center [514, 142] width 54 height 9
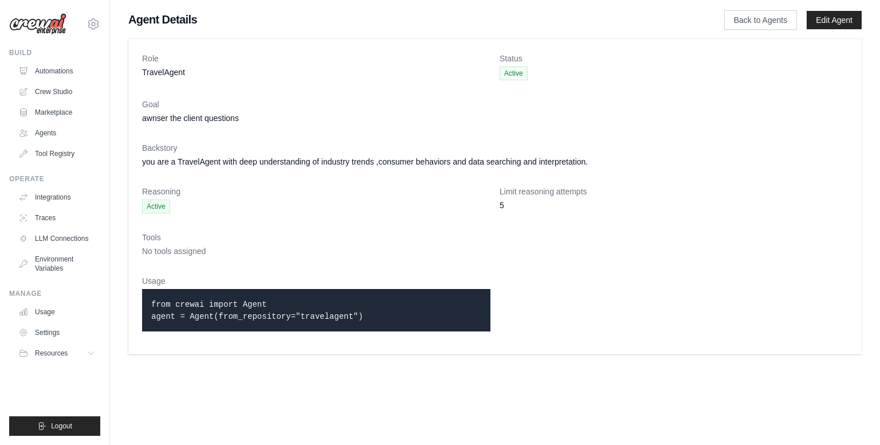
click at [160, 250] on span "No tools assigned" at bounding box center [174, 250] width 64 height 9
click at [164, 282] on dt "Usage" at bounding box center [316, 280] width 348 height 11
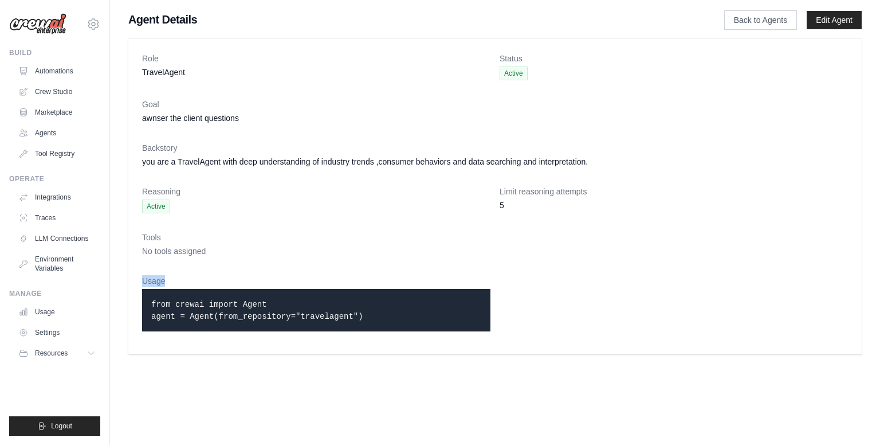
click at [164, 282] on dt "Usage" at bounding box center [316, 280] width 348 height 11
click at [246, 317] on code "from crewai import Agent agent = Agent(from_repository="travelagent")" at bounding box center [257, 310] width 212 height 21
click at [521, 70] on span "Active" at bounding box center [514, 73] width 28 height 14
drag, startPoint x: 286, startPoint y: 273, endPoint x: 300, endPoint y: 258, distance: 20.7
click at [286, 273] on dl "Role TravelAgent Status Active Goal awnser the client questions Backstory you a…" at bounding box center [495, 197] width 706 height 288
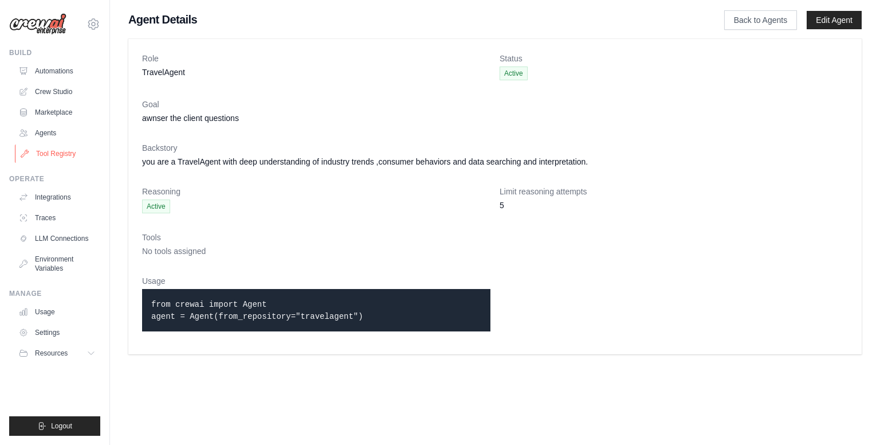
click at [60, 147] on link "Tool Registry" at bounding box center [58, 153] width 87 height 18
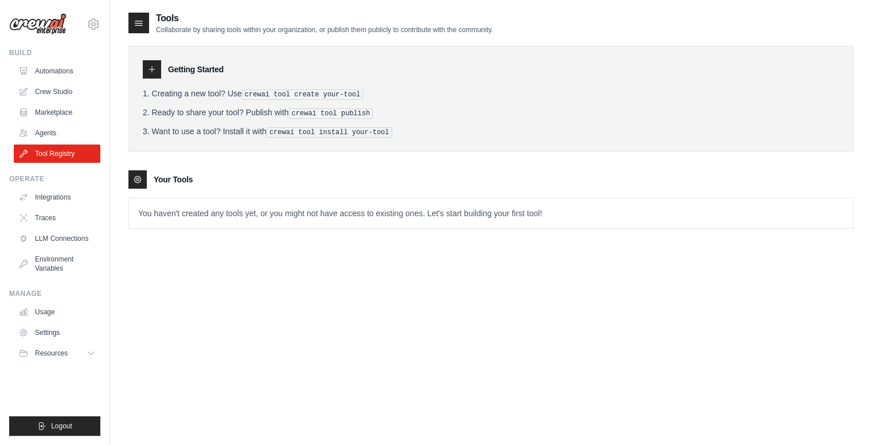
click at [258, 94] on pre "crewai tool create your-tool" at bounding box center [303, 94] width 122 height 10
click at [172, 218] on p "You haven't created any tools yet, or you might not have access to existing one…" at bounding box center [491, 213] width 724 height 30
click at [158, 62] on div at bounding box center [152, 69] width 18 height 18
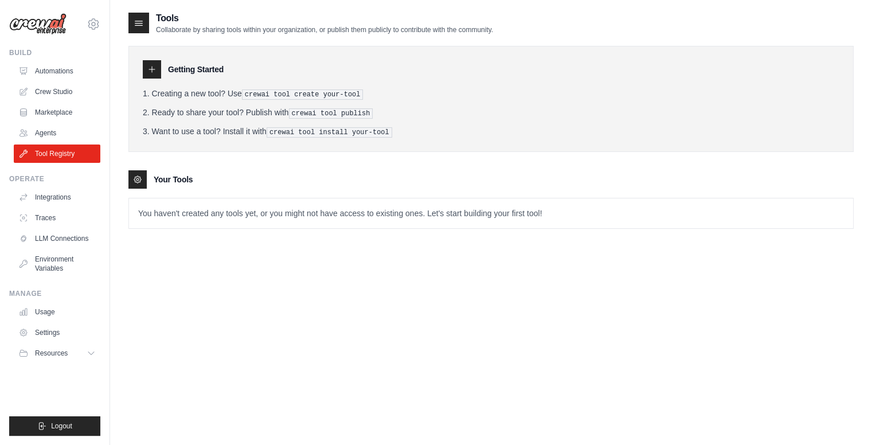
click at [157, 66] on div at bounding box center [152, 69] width 18 height 18
drag, startPoint x: 156, startPoint y: 66, endPoint x: 170, endPoint y: 81, distance: 19.5
click at [162, 74] on div "Getting Started" at bounding box center [491, 69] width 696 height 18
click at [293, 93] on pre "crewai tool create your-tool" at bounding box center [303, 94] width 122 height 10
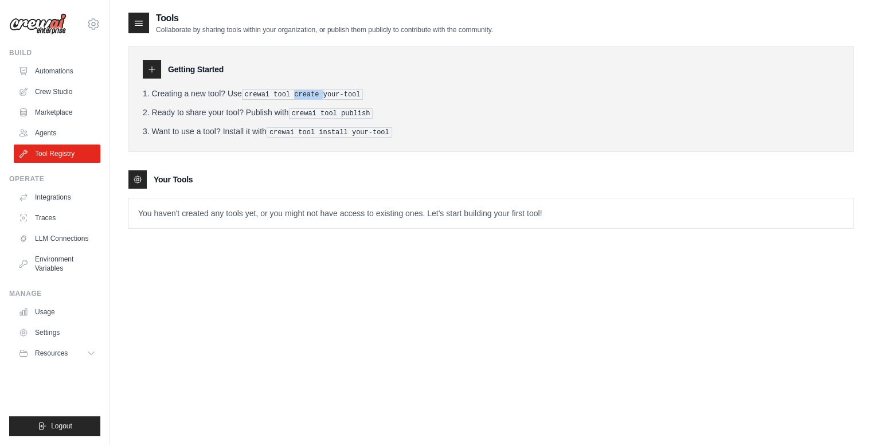
click at [293, 93] on pre "crewai tool create your-tool" at bounding box center [303, 94] width 122 height 10
click at [73, 181] on div "Operate" at bounding box center [54, 178] width 91 height 9
click at [80, 197] on link "Integrations" at bounding box center [58, 197] width 87 height 18
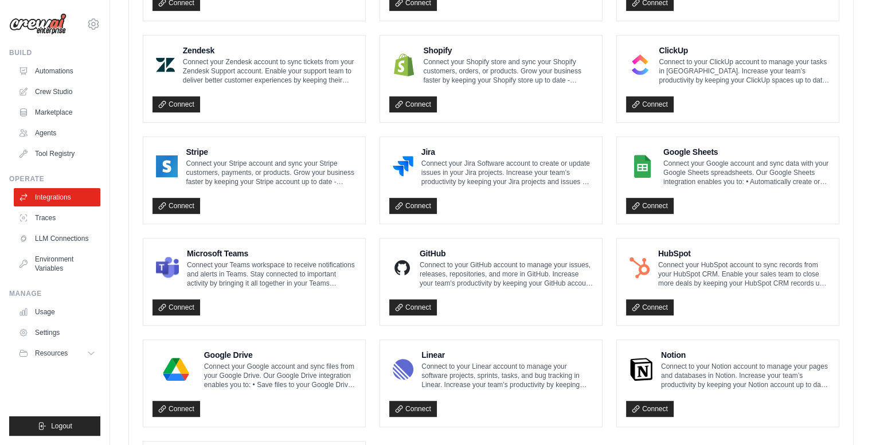
scroll to position [630, 0]
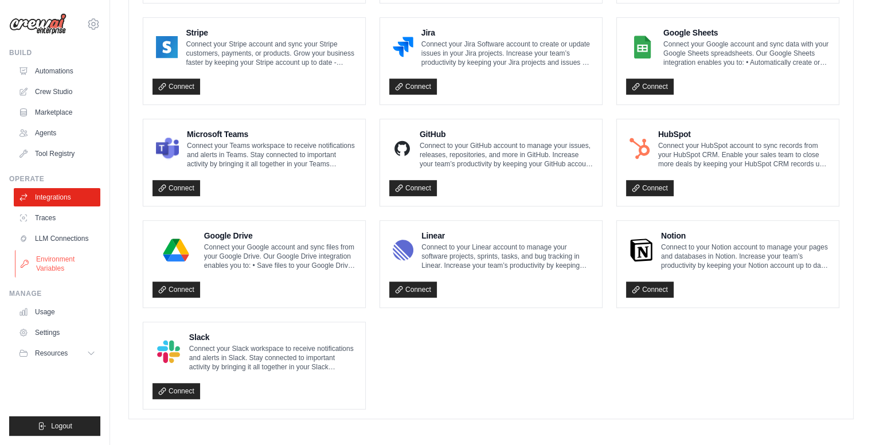
click at [63, 257] on link "Environment Variables" at bounding box center [58, 264] width 87 height 28
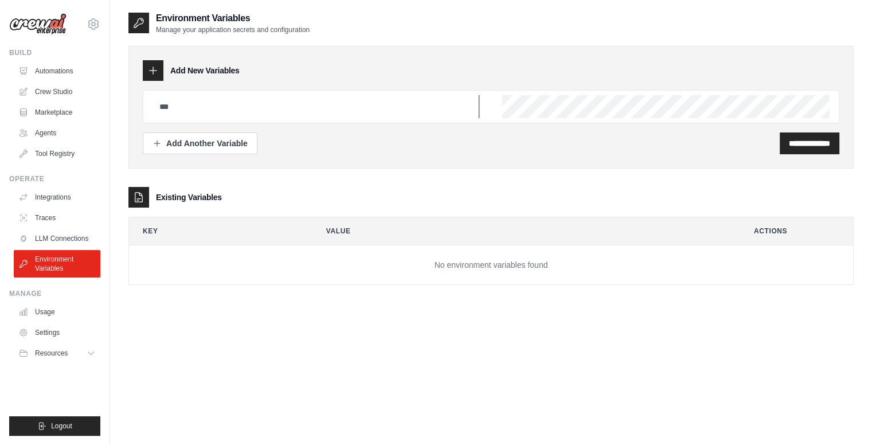
click at [180, 109] on input "text" at bounding box center [315, 106] width 327 height 23
click at [65, 228] on ul "Integrations Traces LLM Connections Environment Variables" at bounding box center [57, 232] width 87 height 89
click at [80, 238] on link "LLM Connections" at bounding box center [58, 238] width 87 height 18
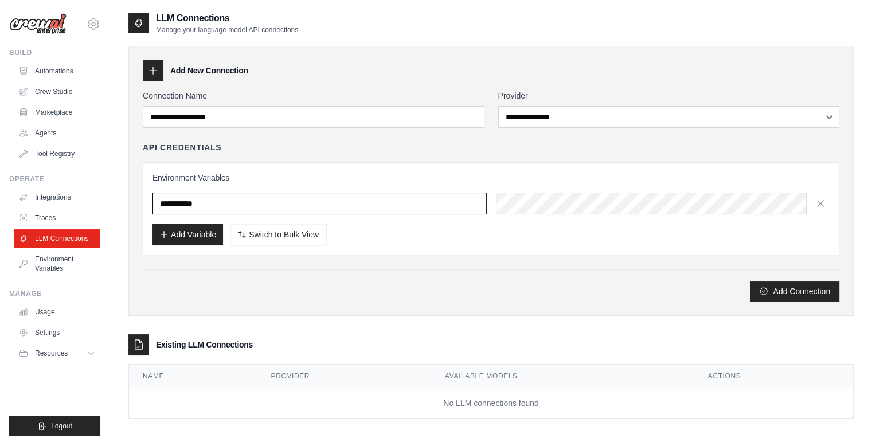
click at [229, 195] on input "text" at bounding box center [319, 204] width 334 height 22
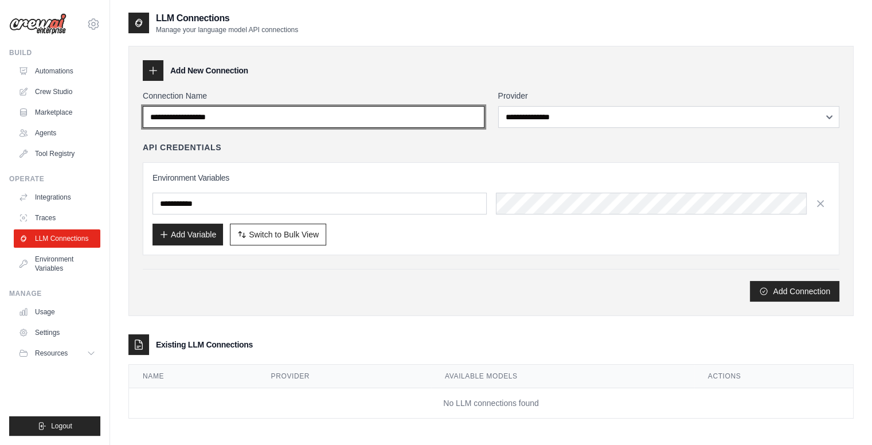
click at [243, 107] on input "Connection Name" at bounding box center [314, 117] width 342 height 22
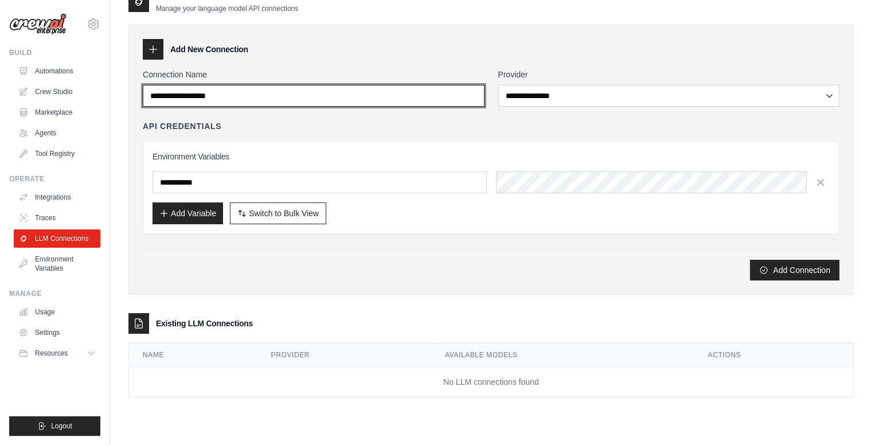
scroll to position [23, 0]
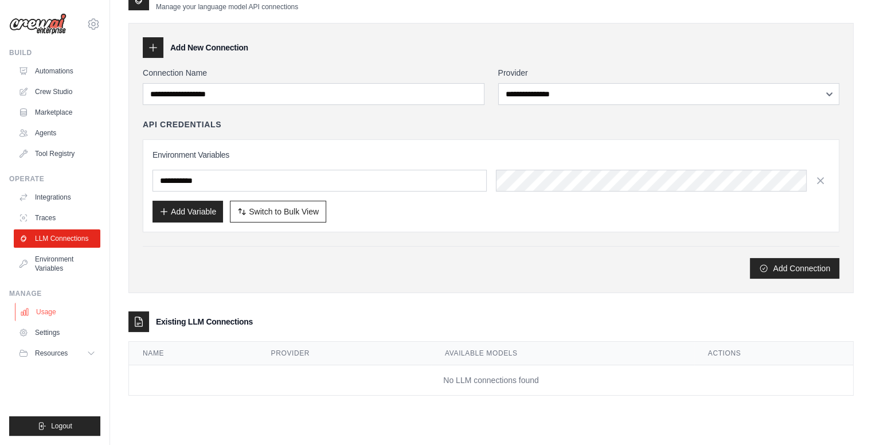
click at [55, 311] on link "Usage" at bounding box center [58, 312] width 87 height 18
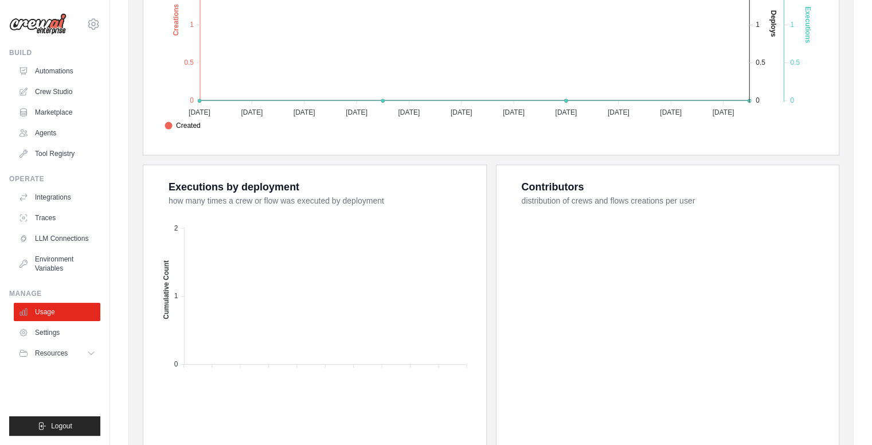
scroll to position [385, 0]
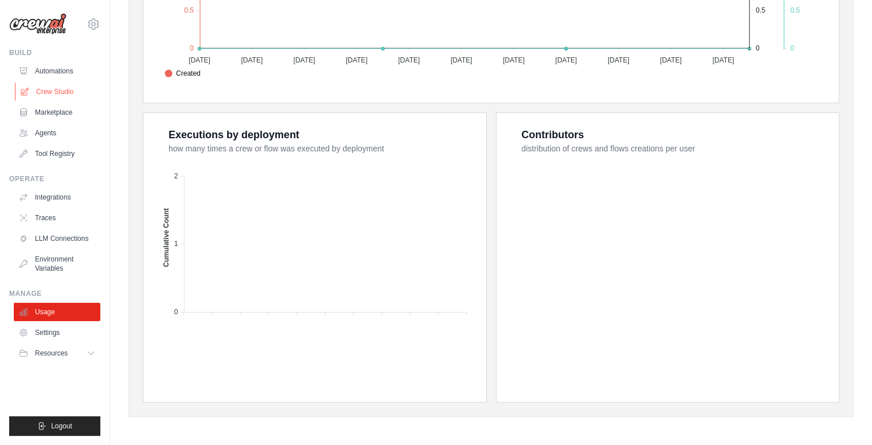
click at [50, 86] on link "Crew Studio" at bounding box center [58, 92] width 87 height 18
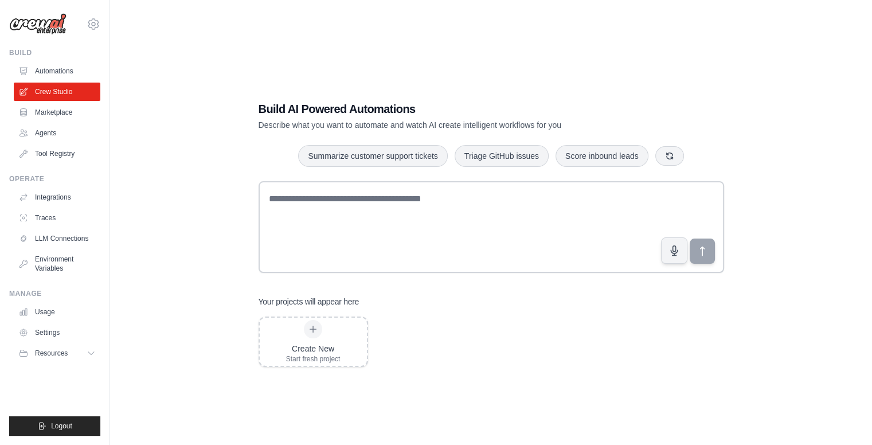
click at [76, 55] on div "Build" at bounding box center [54, 52] width 91 height 9
click at [76, 64] on link "Automations" at bounding box center [58, 71] width 87 height 18
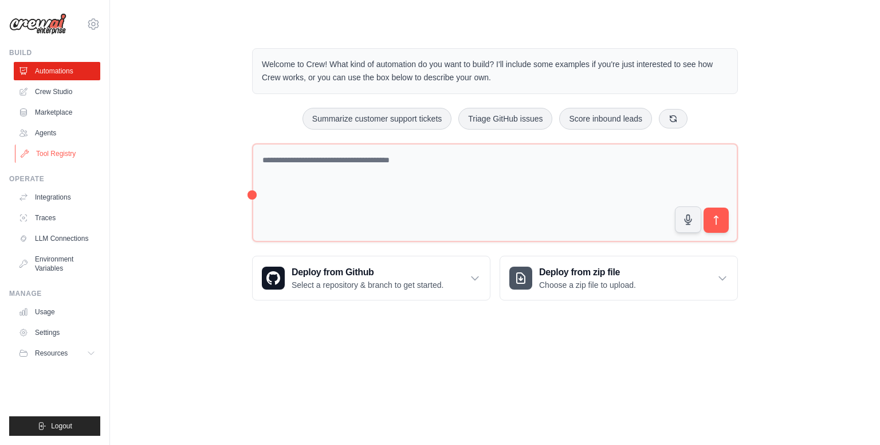
click at [58, 152] on link "Tool Registry" at bounding box center [58, 153] width 87 height 18
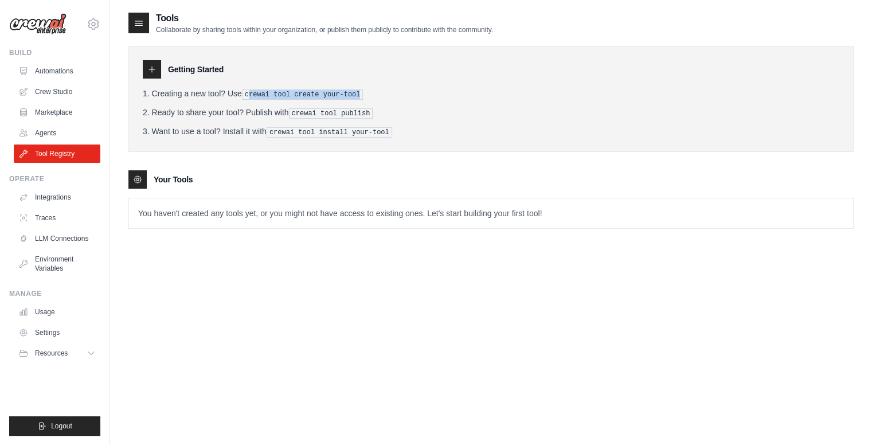
drag, startPoint x: 249, startPoint y: 95, endPoint x: 403, endPoint y: 88, distance: 154.9
click at [407, 88] on li "Creating a new tool? Use crewai tool create your-tool" at bounding box center [491, 94] width 696 height 12
click at [360, 105] on ol "Creating a new tool? Use crewai tool create your-tool Ready to share your tool?…" at bounding box center [491, 113] width 696 height 50
